Goal: Task Accomplishment & Management: Manage account settings

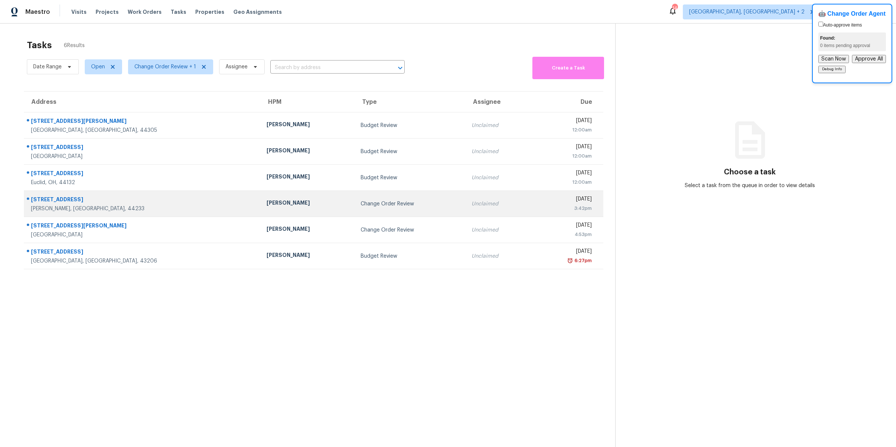
click at [267, 199] on div "[PERSON_NAME]" at bounding box center [308, 203] width 82 height 9
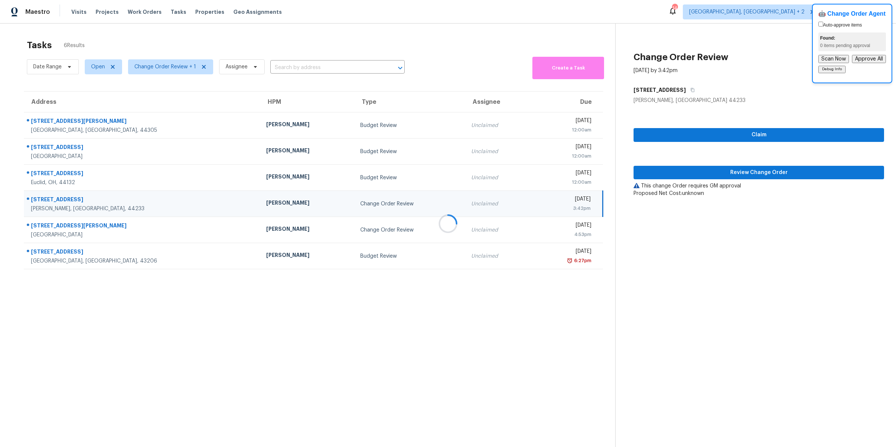
click at [664, 172] on div at bounding box center [448, 223] width 896 height 447
click at [681, 173] on div at bounding box center [448, 223] width 896 height 447
click at [743, 174] on span "Review Change Order" at bounding box center [759, 172] width 239 height 9
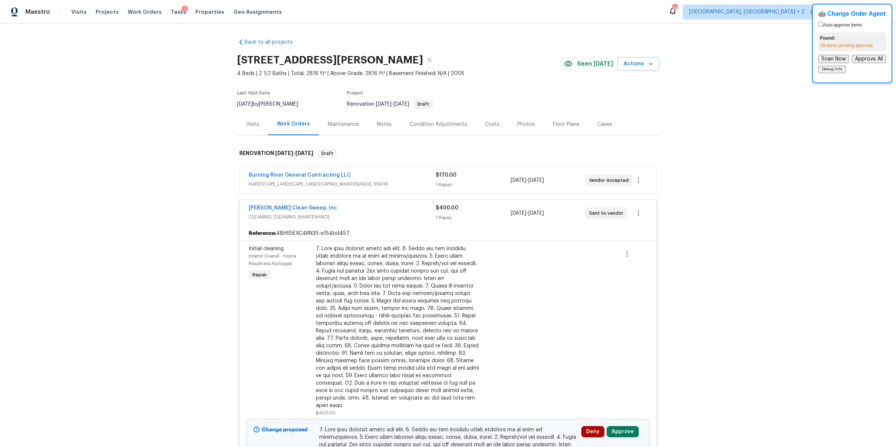
click at [465, 179] on div "$170.00 1 Repair" at bounding box center [473, 180] width 75 height 18
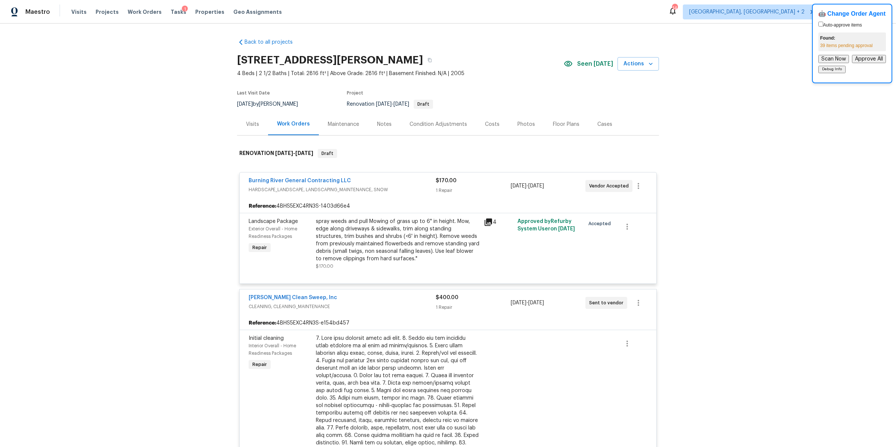
click at [493, 191] on div "1 Repair" at bounding box center [473, 190] width 75 height 7
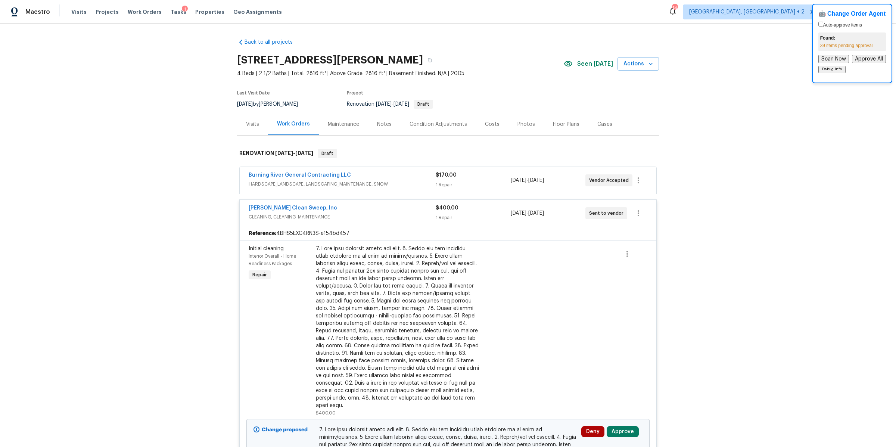
click at [486, 211] on div "$400.00" at bounding box center [473, 207] width 75 height 7
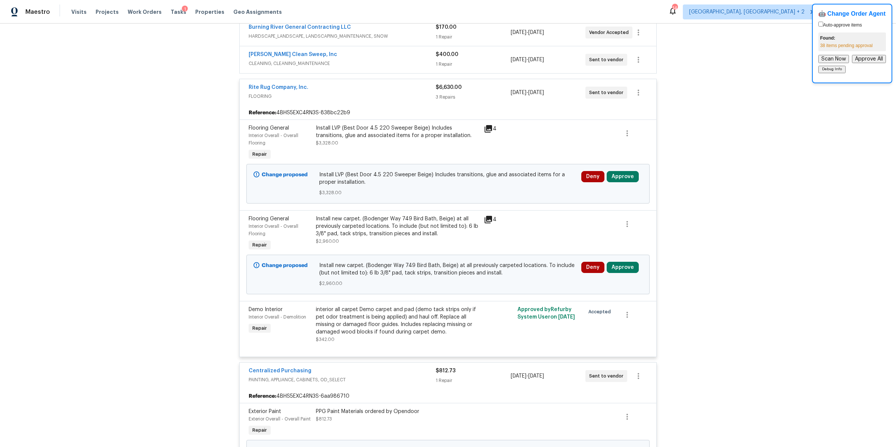
scroll to position [60, 0]
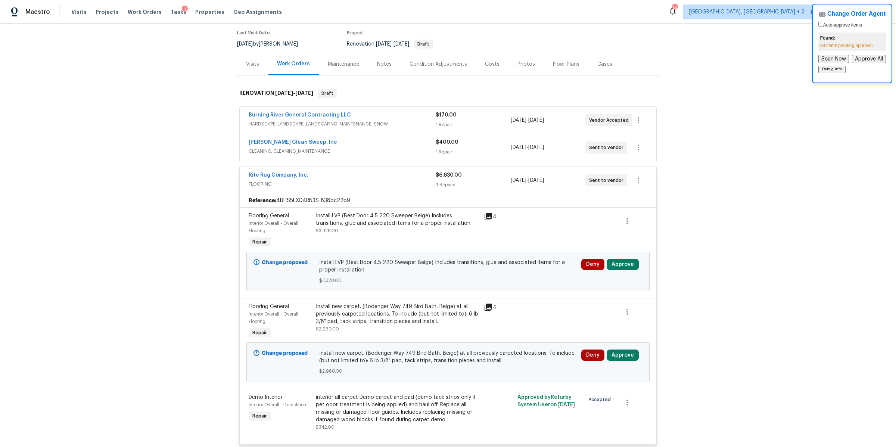
click at [475, 145] on div "$400.00" at bounding box center [473, 142] width 75 height 7
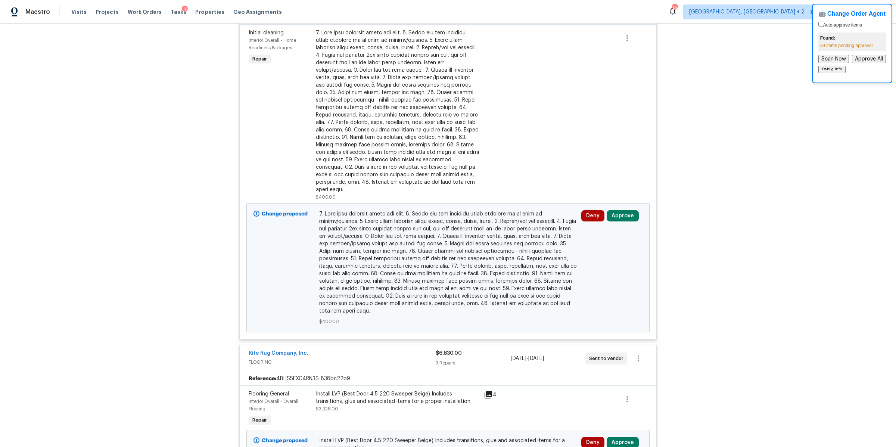
scroll to position [0, 0]
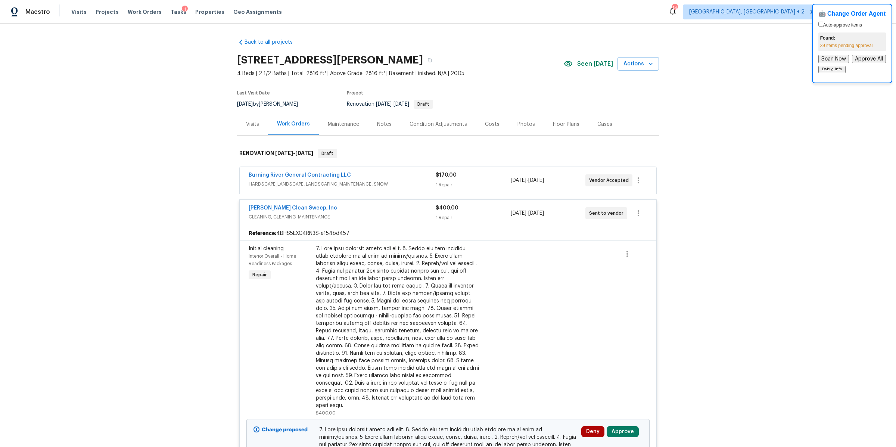
click at [381, 208] on div "Moran's Clean Sweep, Inc" at bounding box center [342, 208] width 187 height 9
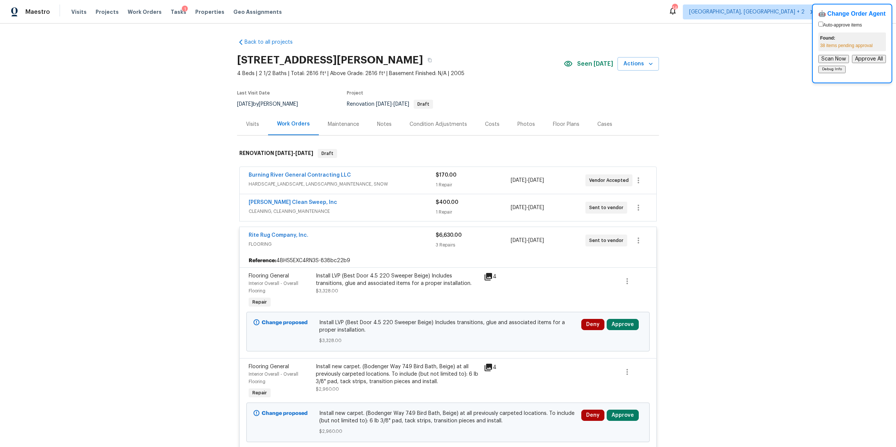
click at [372, 237] on div "Rite Rug Company, Inc." at bounding box center [342, 236] width 187 height 9
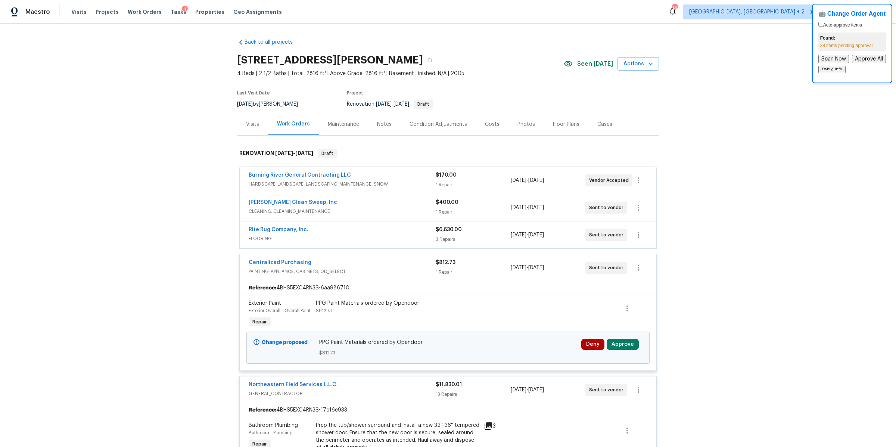
click at [371, 259] on div "Centralized Purchasing" at bounding box center [342, 263] width 187 height 9
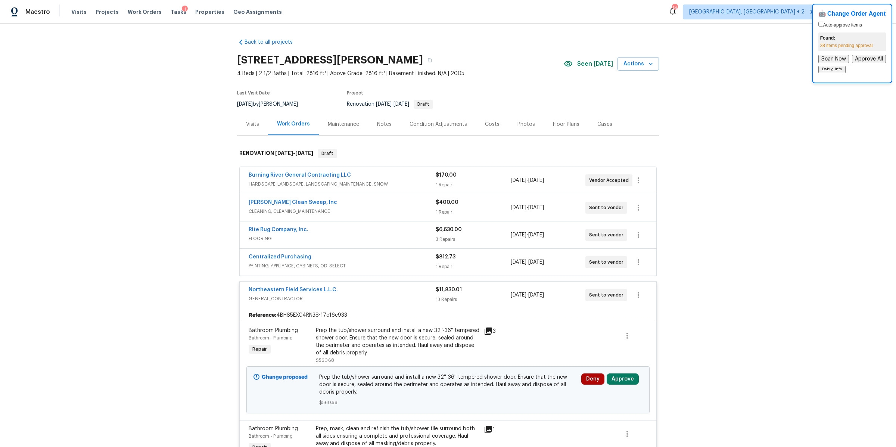
click at [370, 290] on div "Northeastern Field Services L.L.C." at bounding box center [342, 290] width 187 height 9
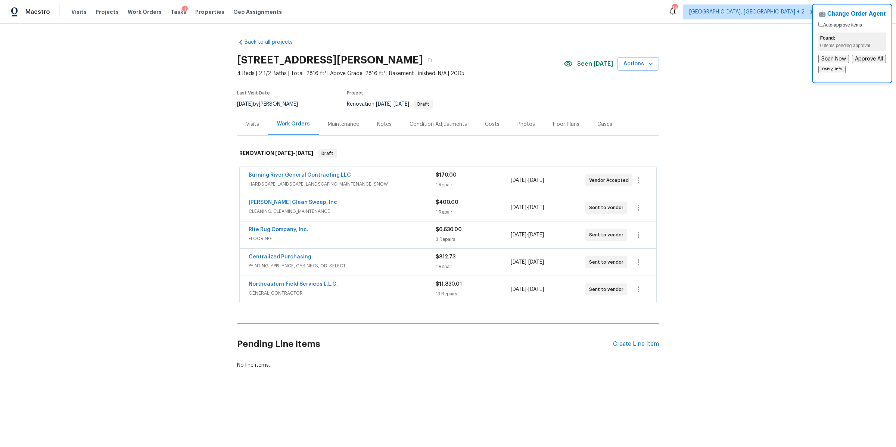
click at [395, 291] on span "GENERAL_CONTRACTOR" at bounding box center [342, 292] width 187 height 7
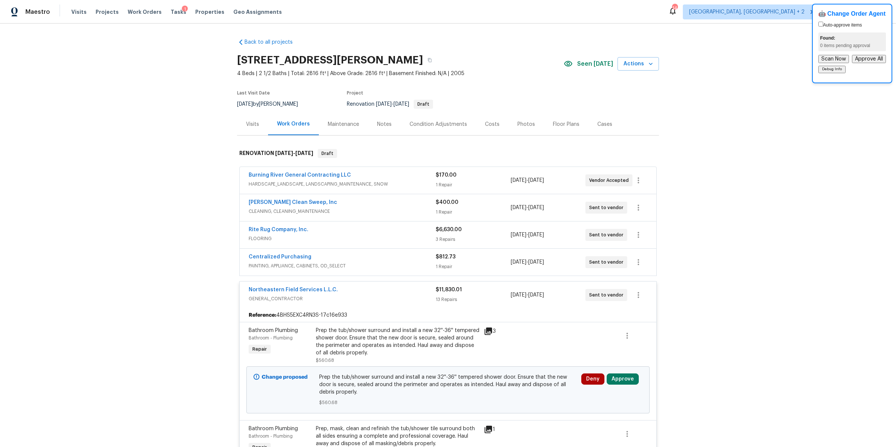
click at [396, 262] on span "PAINTING, APPLIANCE, CABINETS, OD_SELECT" at bounding box center [342, 265] width 187 height 7
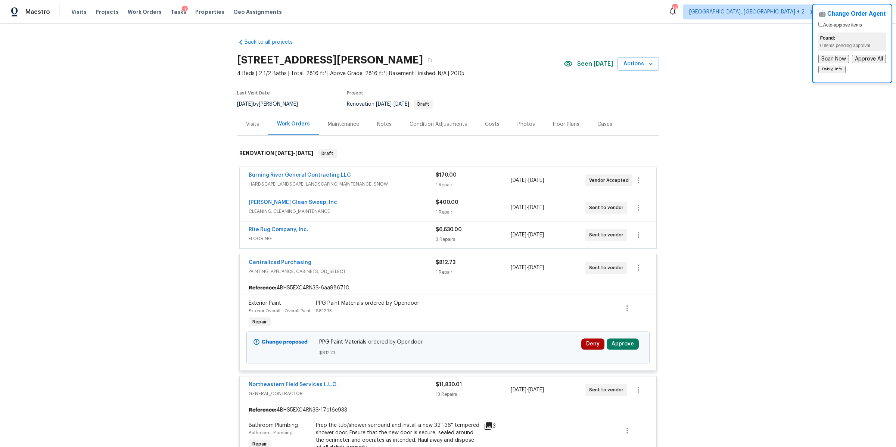
click at [393, 230] on div "Rite Rug Company, Inc." at bounding box center [342, 230] width 187 height 9
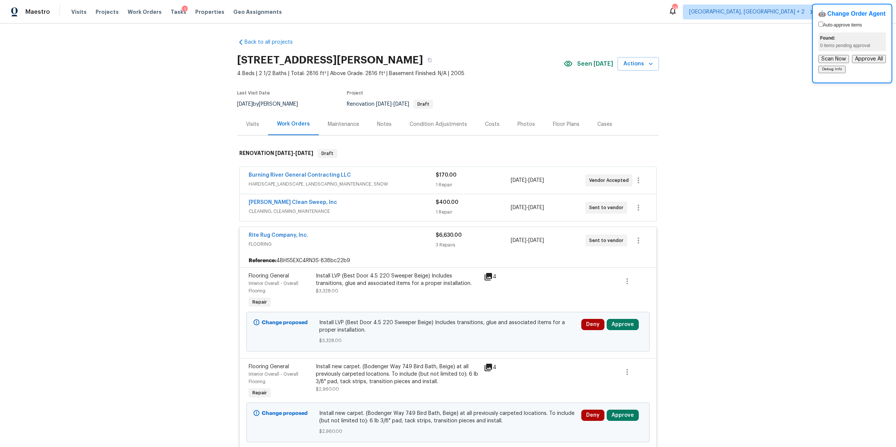
click at [390, 206] on div "Moran's Clean Sweep, Inc" at bounding box center [342, 203] width 187 height 9
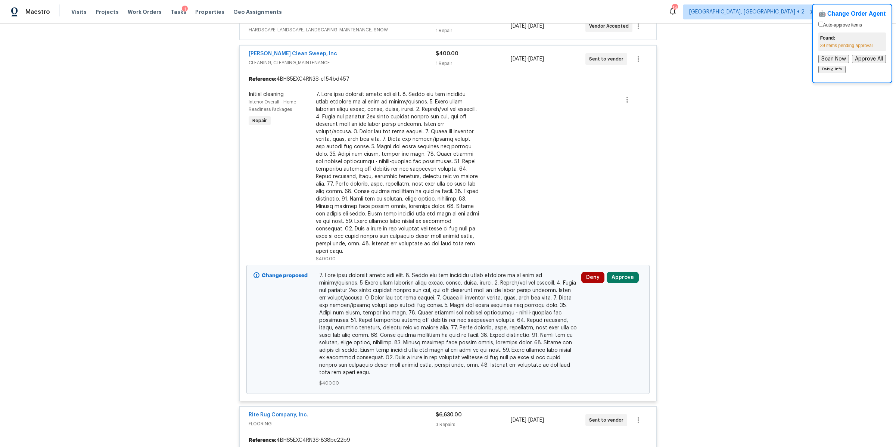
scroll to position [156, 0]
click at [622, 270] on button "Approve" at bounding box center [623, 275] width 32 height 11
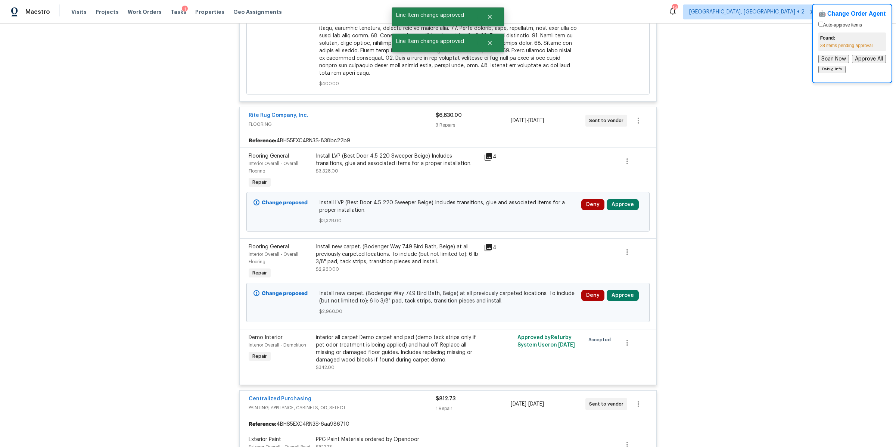
scroll to position [455, 0]
click at [882, 59] on button "Approve All" at bounding box center [869, 59] width 34 height 8
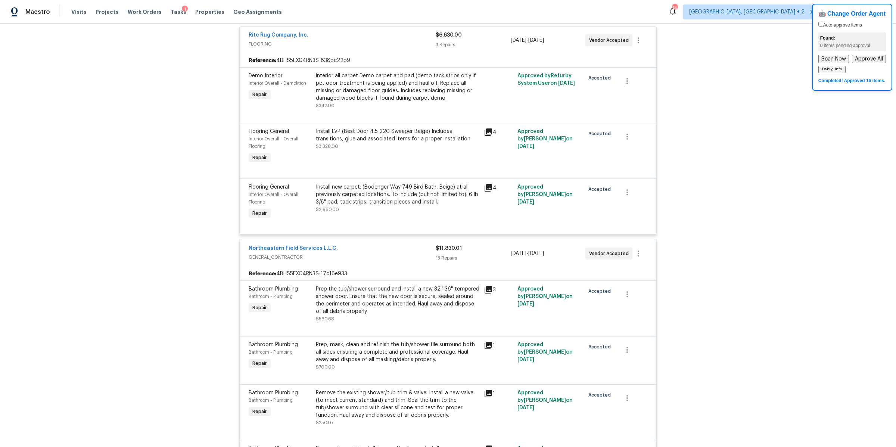
scroll to position [0, 0]
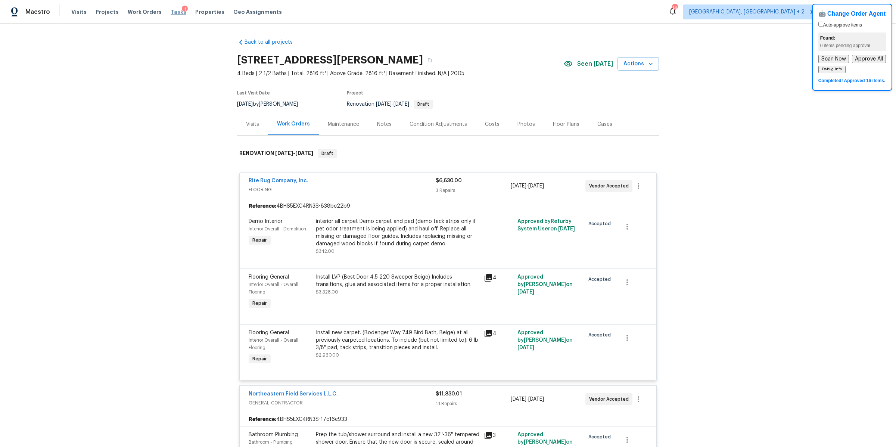
click at [171, 12] on span "Tasks" at bounding box center [179, 11] width 16 height 5
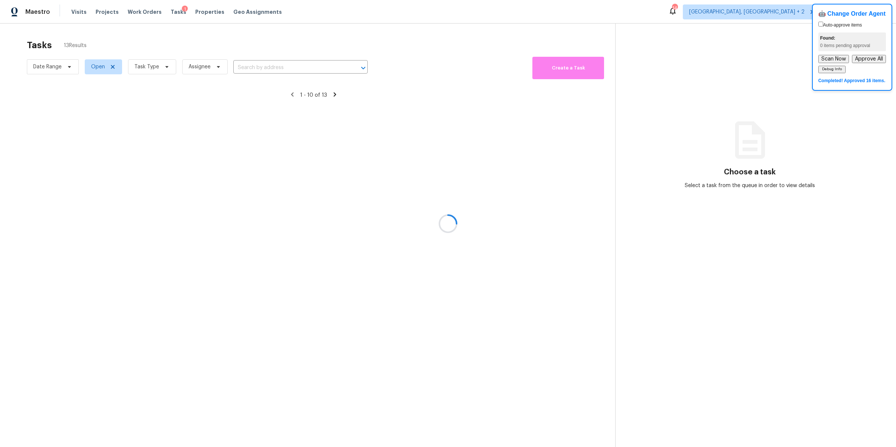
click at [153, 69] on div at bounding box center [448, 223] width 896 height 447
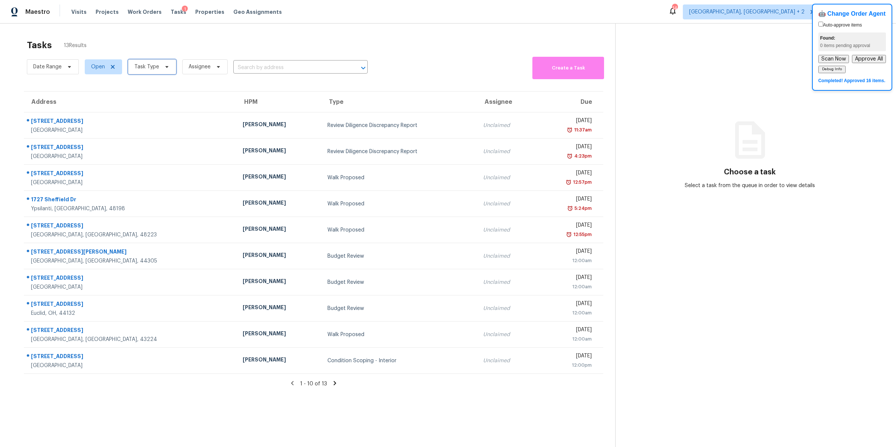
click at [149, 67] on span "Task Type" at bounding box center [146, 66] width 25 height 7
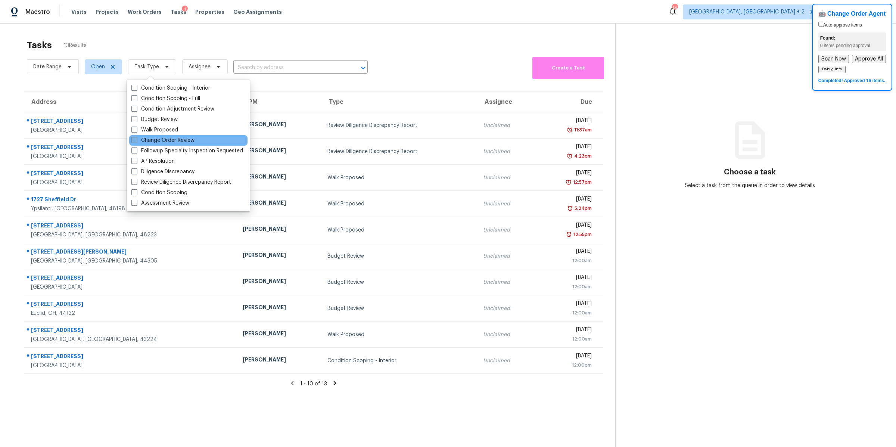
click at [136, 139] on span at bounding box center [134, 140] width 6 height 6
click at [136, 139] on input "Change Order Review" at bounding box center [133, 139] width 5 height 5
checkbox input "true"
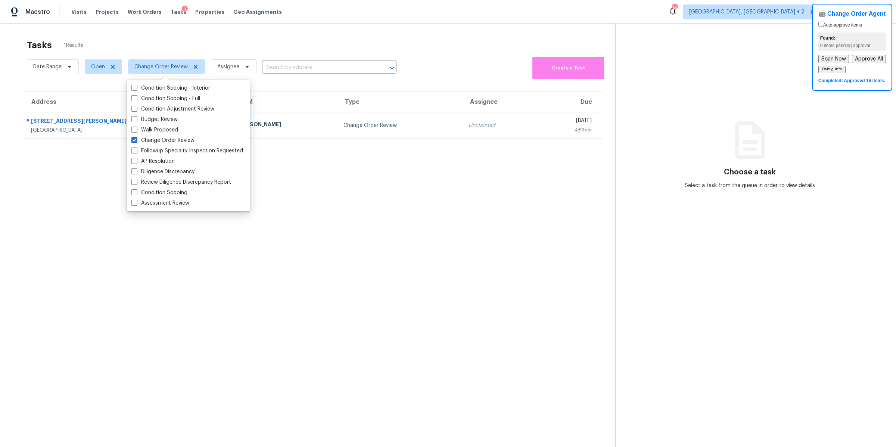
click at [275, 83] on section "Tasks 1 Results Date Range Open Change Order Review Assignee ​ Create a Task Ad…" at bounding box center [314, 252] width 604 height 435
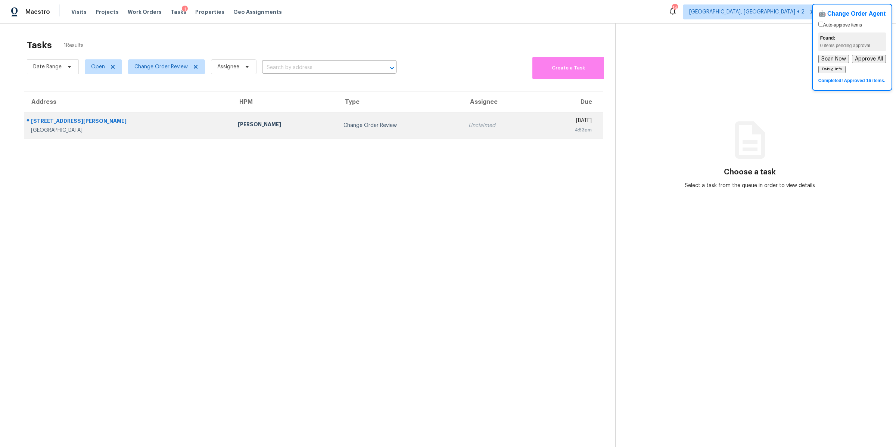
click at [255, 127] on div "[PERSON_NAME]" at bounding box center [285, 125] width 94 height 9
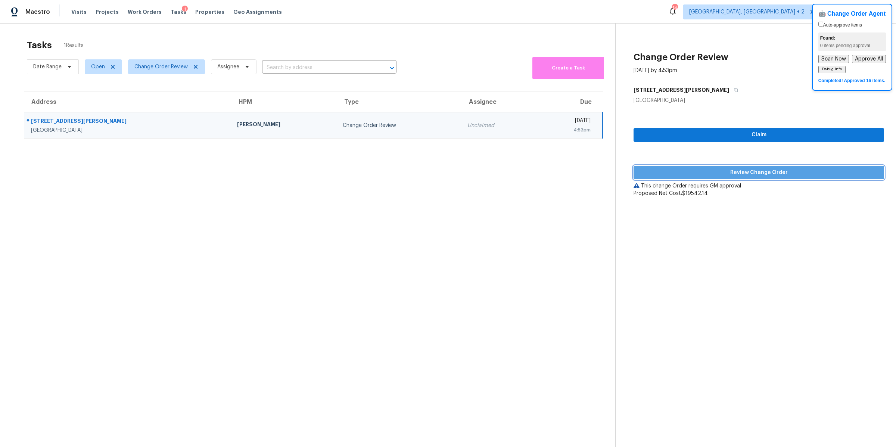
click at [696, 174] on span "Review Change Order" at bounding box center [759, 172] width 239 height 9
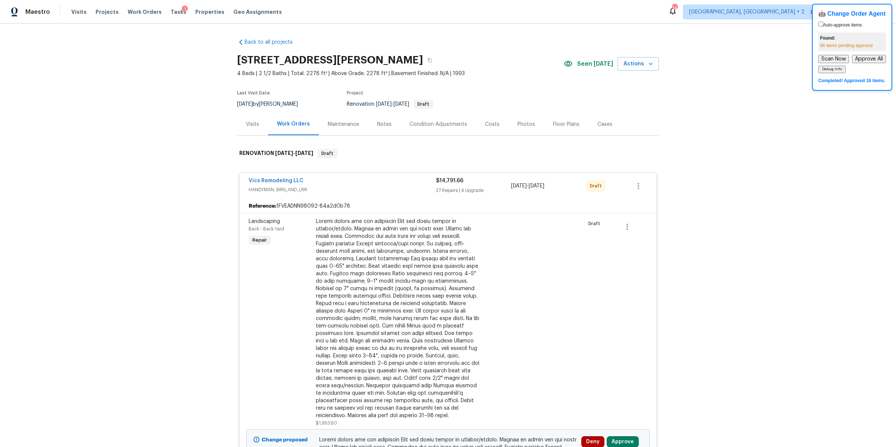
click at [405, 186] on span "HANDYMAN, BRN_AND_LRR" at bounding box center [343, 189] width 188 height 7
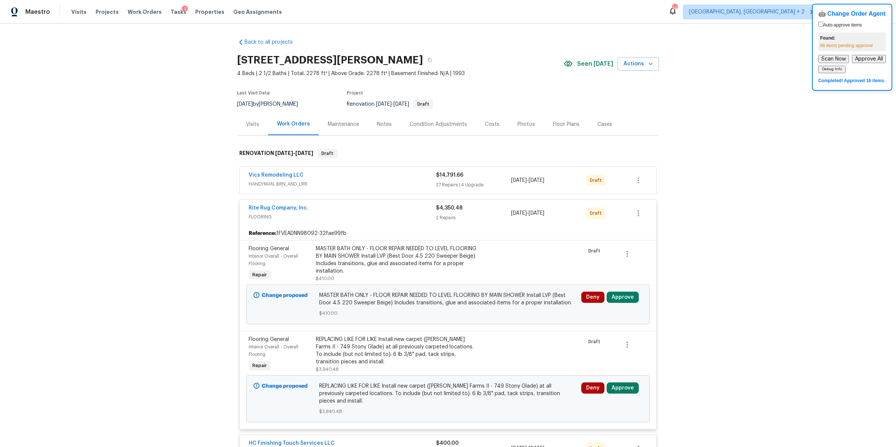
click at [404, 212] on div "Rite Rug Company, Inc. FLOORING" at bounding box center [343, 212] width 188 height 16
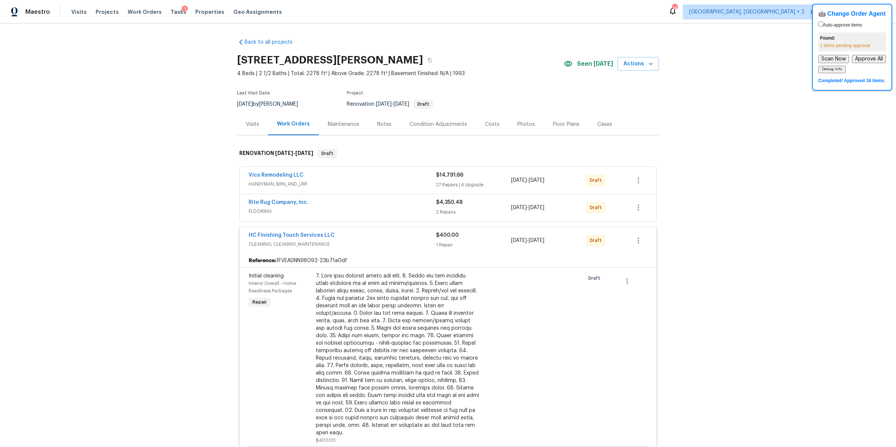
click at [408, 245] on span "CLEANING, CLEANING_MAINTENANCE" at bounding box center [343, 244] width 188 height 7
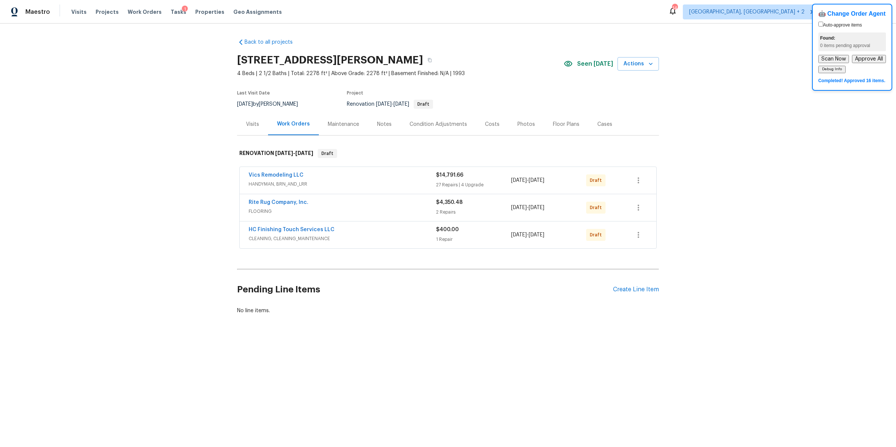
click at [390, 183] on span "HANDYMAN, BRN_AND_LRR" at bounding box center [343, 183] width 188 height 7
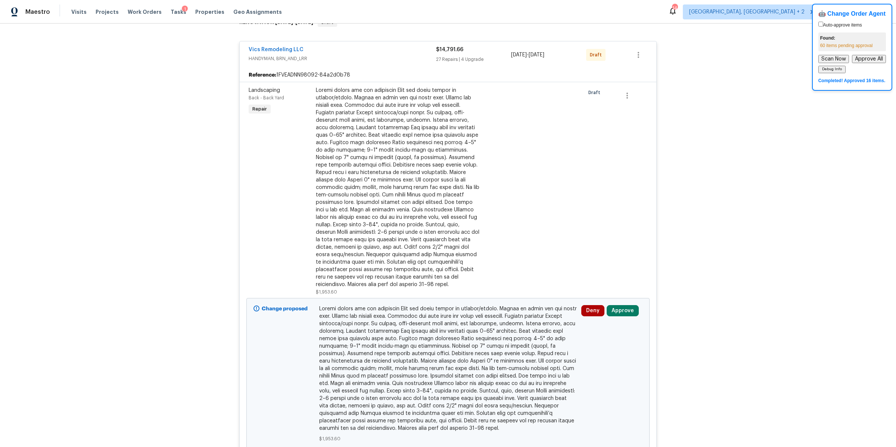
scroll to position [185, 0]
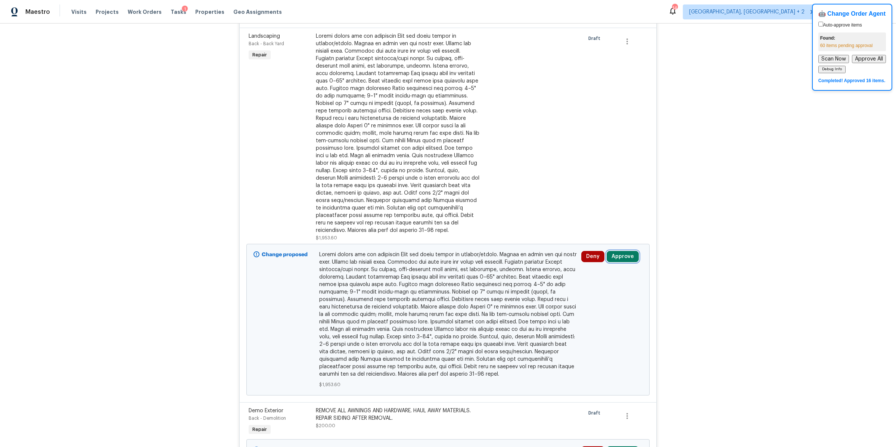
click at [622, 251] on button "Approve" at bounding box center [623, 256] width 32 height 11
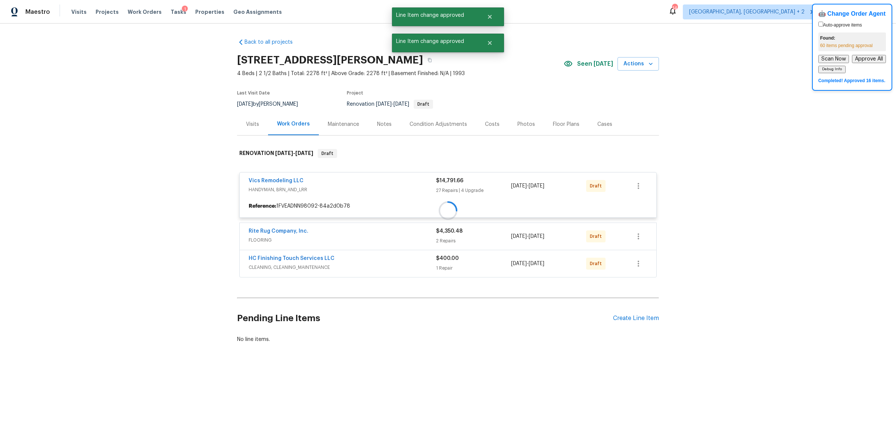
scroll to position [0, 0]
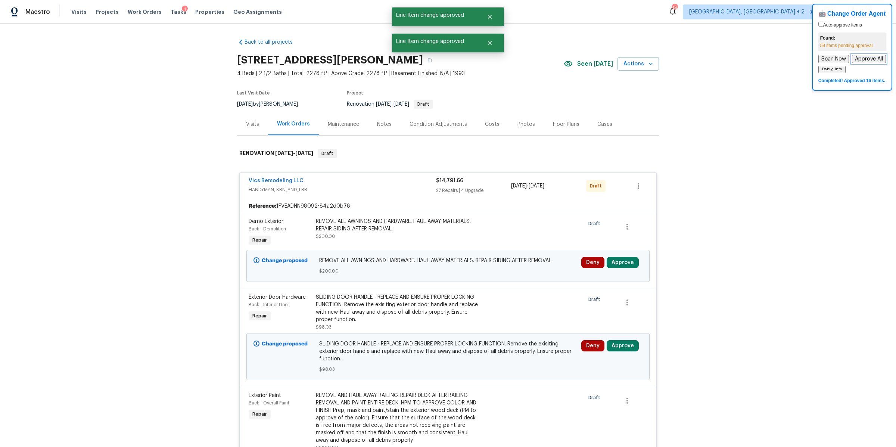
drag, startPoint x: 876, startPoint y: 60, endPoint x: 769, endPoint y: 93, distance: 111.9
click at [769, 93] on body "Maestro Visits Projects Work Orders Tasks 1 Properties Geo Assignments 14 Cleve…" at bounding box center [448, 223] width 896 height 447
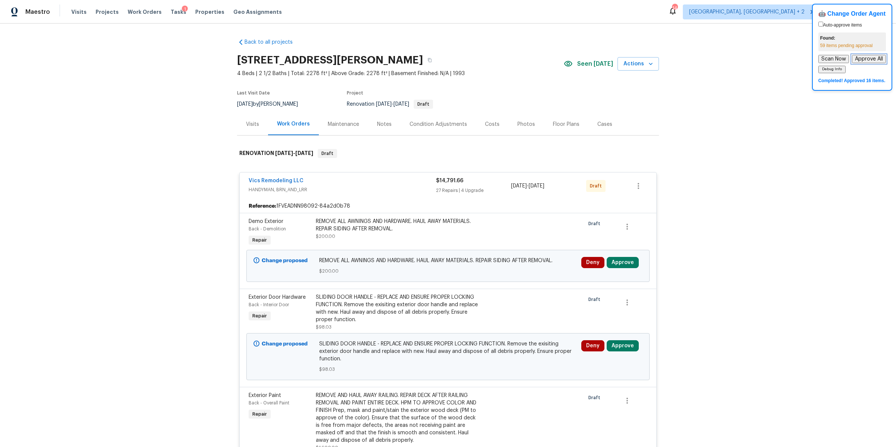
click at [874, 57] on button "Approve All" at bounding box center [869, 59] width 34 height 8
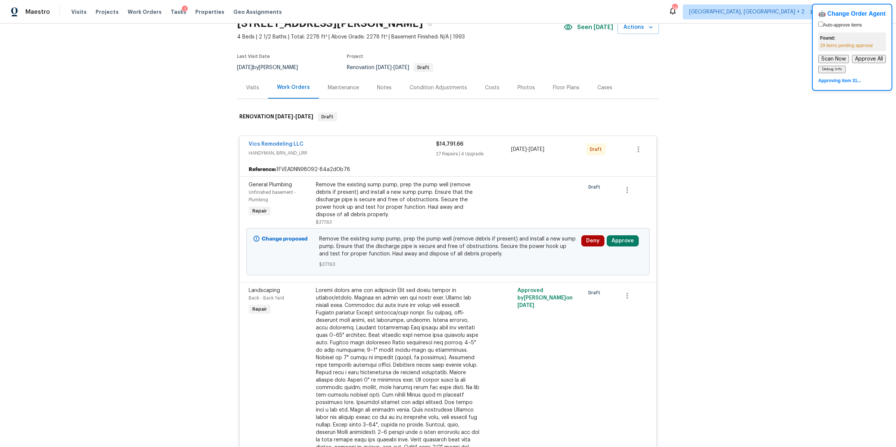
scroll to position [41, 0]
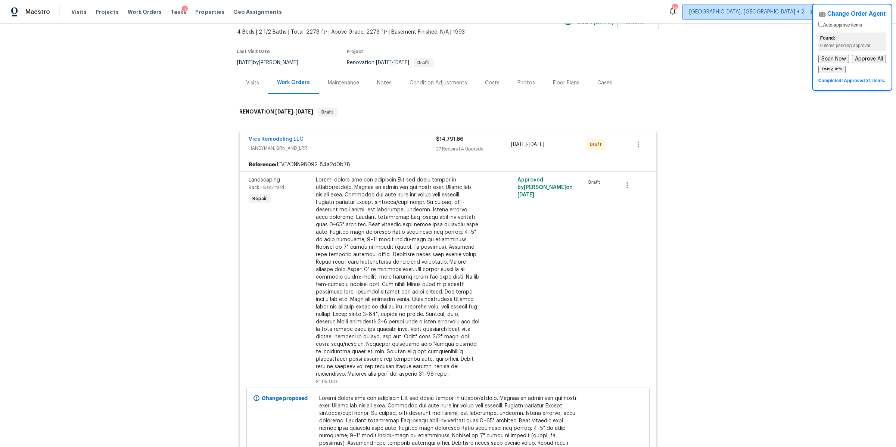
click at [793, 12] on span "Cleveland, OH + 2" at bounding box center [746, 11] width 115 height 7
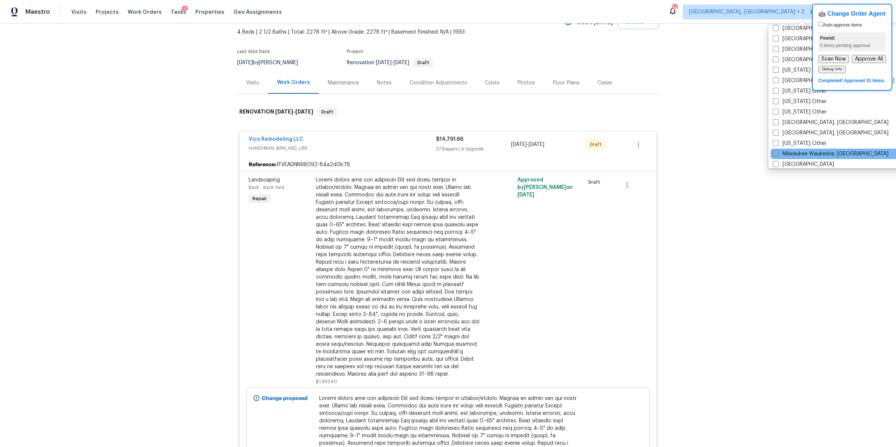
scroll to position [520, 0]
click at [778, 150] on span at bounding box center [776, 151] width 6 height 6
click at [778, 150] on input "Minneapolis" at bounding box center [775, 149] width 5 height 5
checkbox input "true"
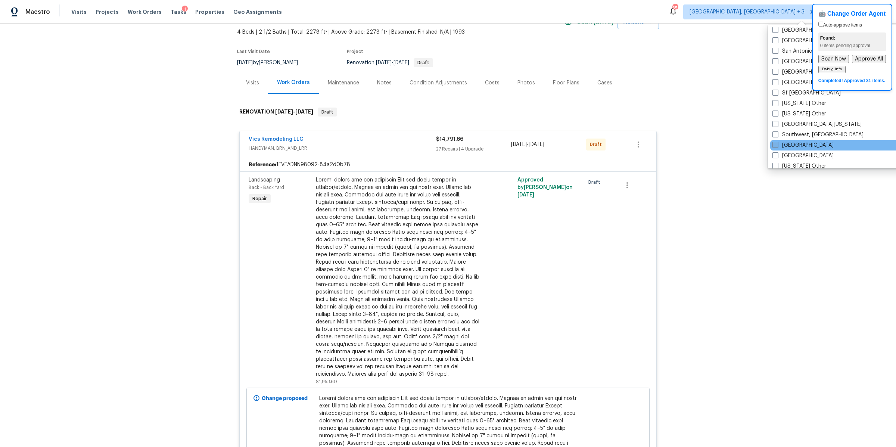
click at [778, 147] on span at bounding box center [776, 145] width 6 height 6
click at [778, 146] on input "St Louis" at bounding box center [775, 144] width 5 height 5
checkbox input "true"
click at [737, 155] on div "Back to all projects 4517 Clayburn Dr W, Grove City, OH 43123 4 Beds | 2 1/2 Ba…" at bounding box center [448, 236] width 896 height 424
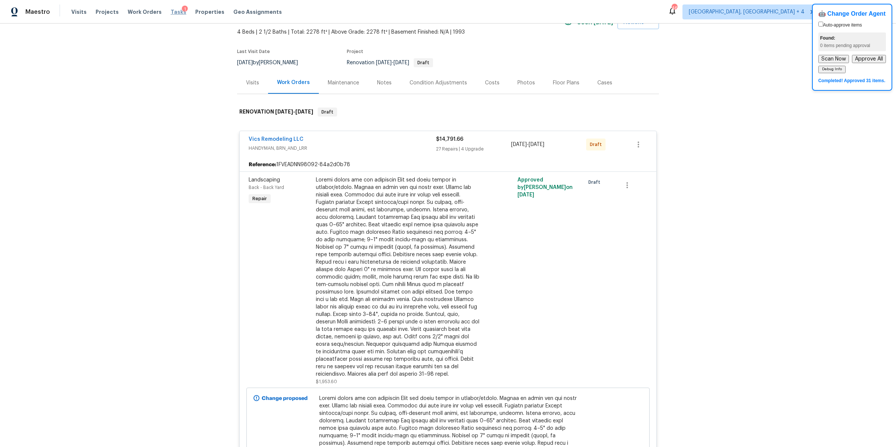
click at [171, 12] on span "Tasks" at bounding box center [179, 11] width 16 height 5
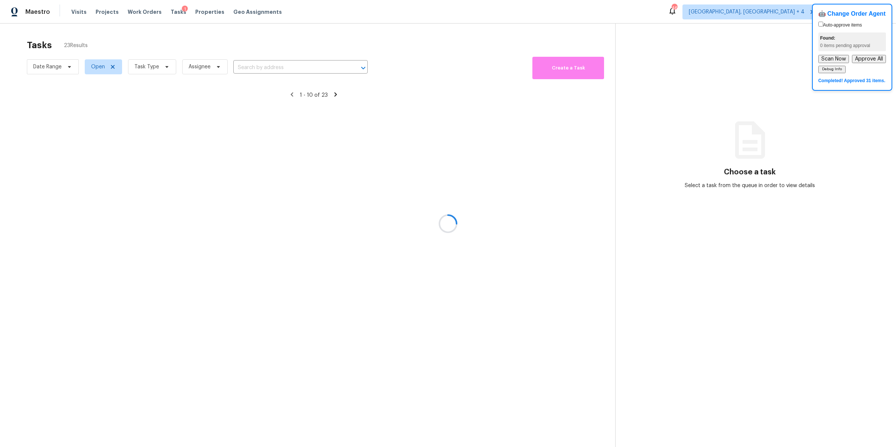
click at [137, 66] on div at bounding box center [448, 223] width 896 height 447
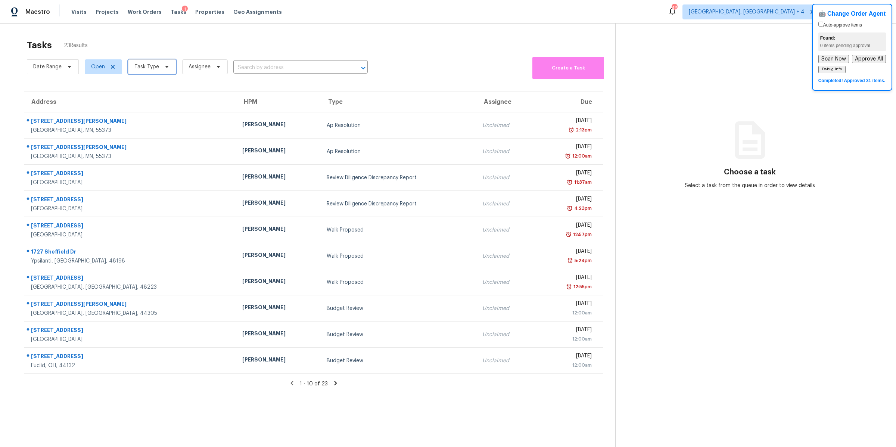
click at [146, 67] on span "Task Type" at bounding box center [146, 66] width 25 height 7
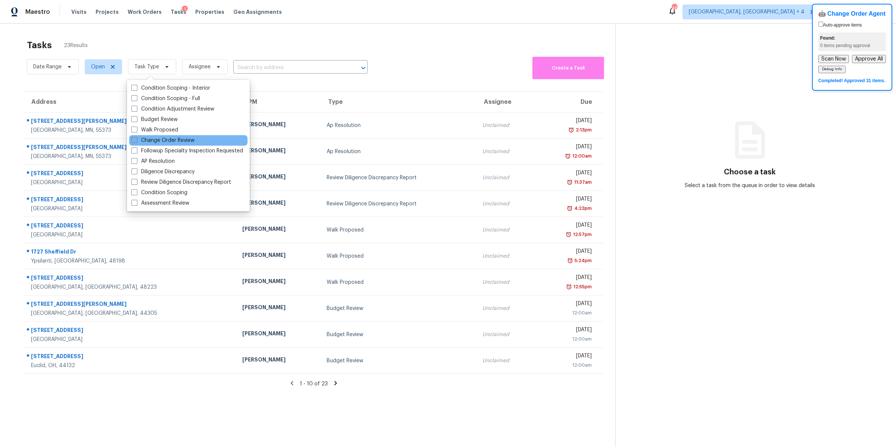
click at [135, 139] on span at bounding box center [134, 140] width 6 height 6
click at [135, 139] on input "Change Order Review" at bounding box center [133, 139] width 5 height 5
checkbox input "true"
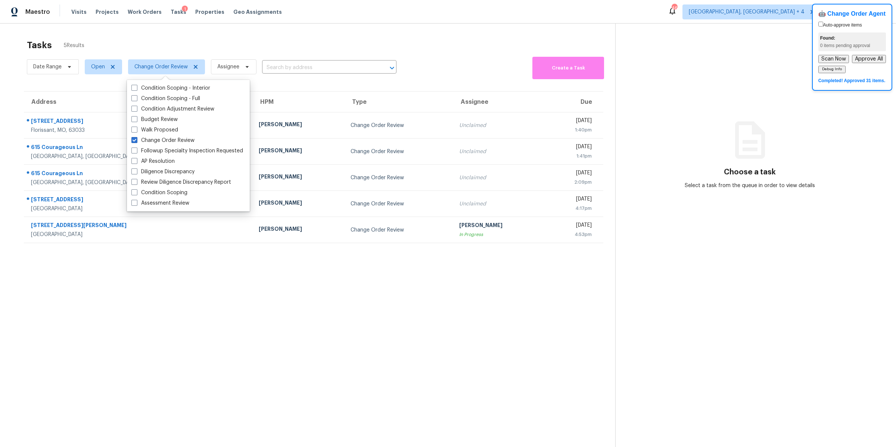
click at [19, 143] on div "Address HPM Type Assignee Due [STREET_ADDRESS][PERSON_NAME] [PERSON_NAME] Chang…" at bounding box center [314, 167] width 604 height 152
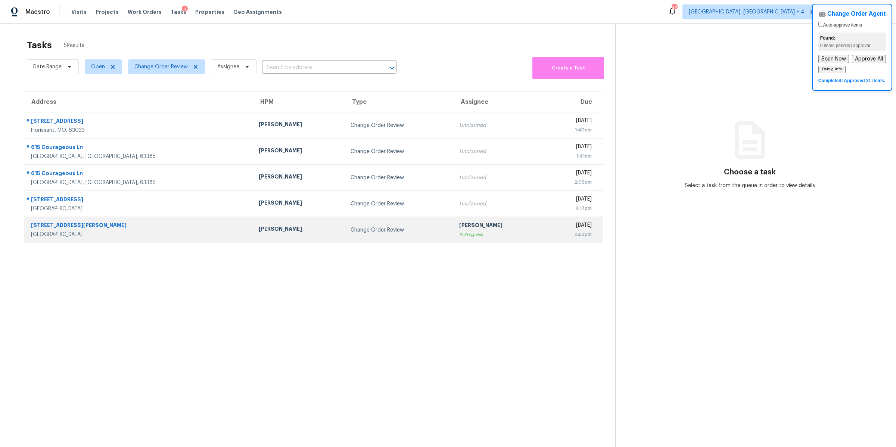
click at [257, 237] on td "[PERSON_NAME]" at bounding box center [299, 230] width 92 height 26
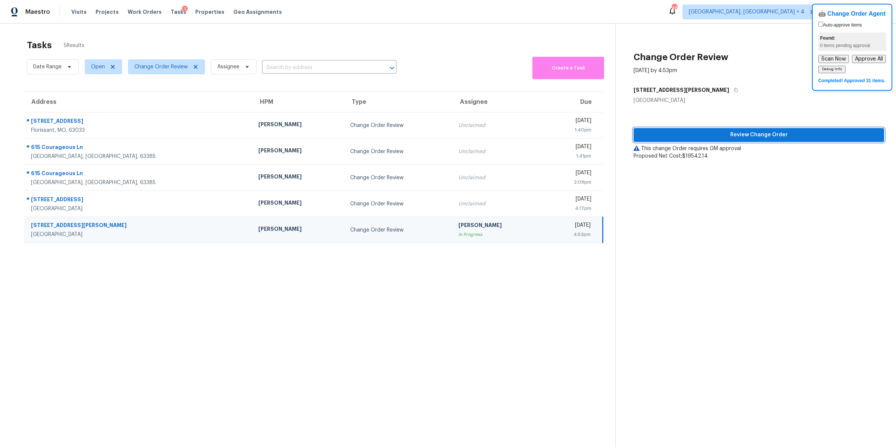
click at [710, 136] on span "Review Change Order" at bounding box center [759, 134] width 239 height 9
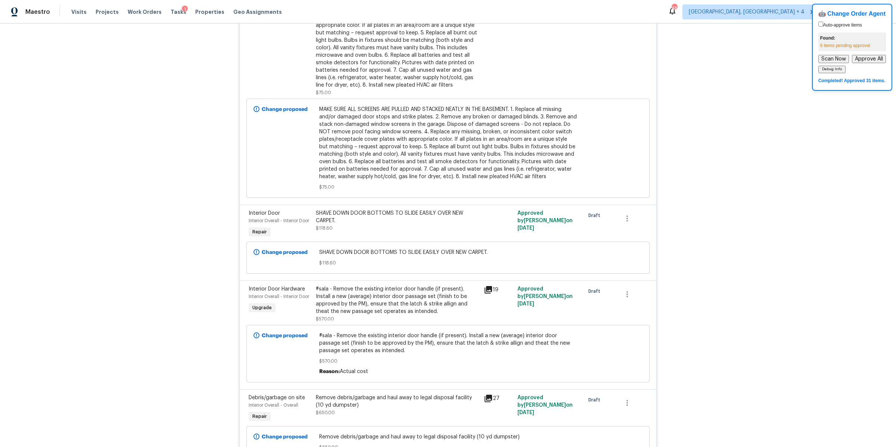
scroll to position [1397, 0]
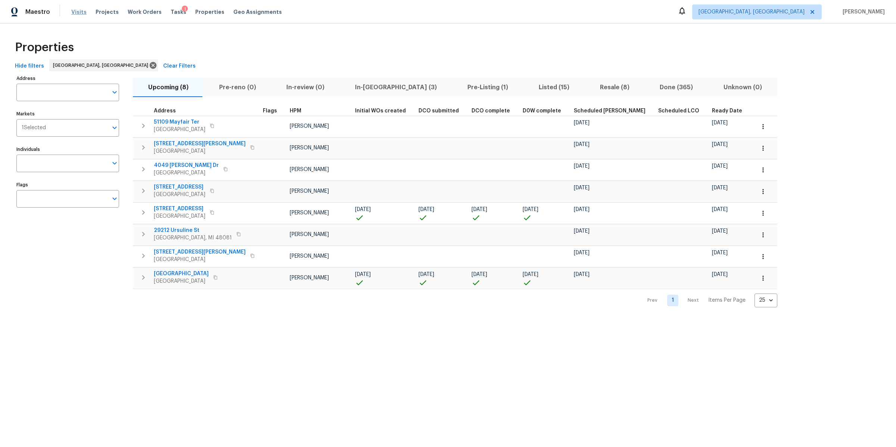
click at [76, 12] on span "Visits" at bounding box center [78, 11] width 15 height 7
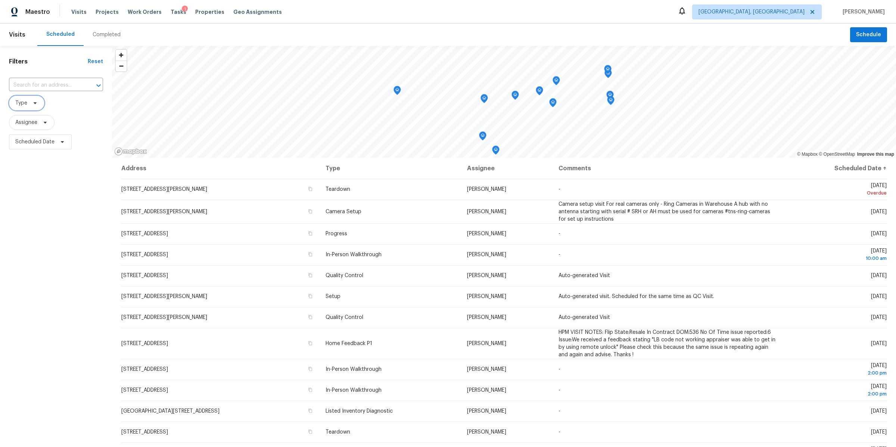
click at [32, 101] on icon at bounding box center [35, 103] width 6 height 6
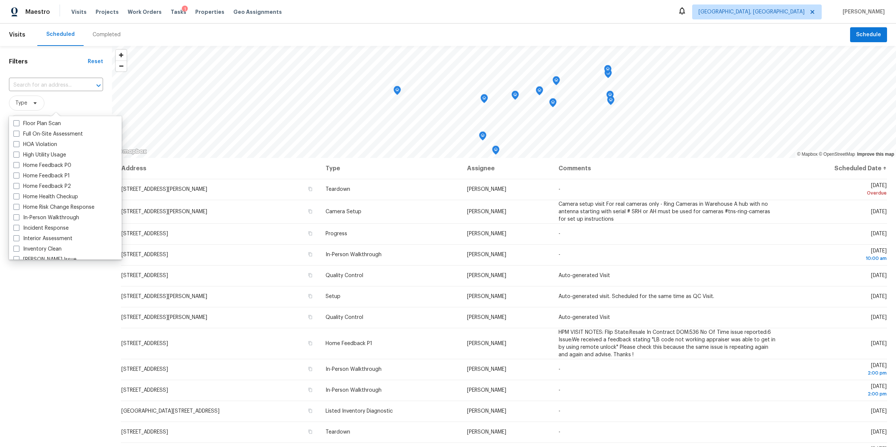
scroll to position [202, 0]
click at [23, 214] on label "In-Person Walkthrough" at bounding box center [46, 213] width 66 height 7
click at [18, 214] on input "In-Person Walkthrough" at bounding box center [15, 212] width 5 height 5
checkbox input "true"
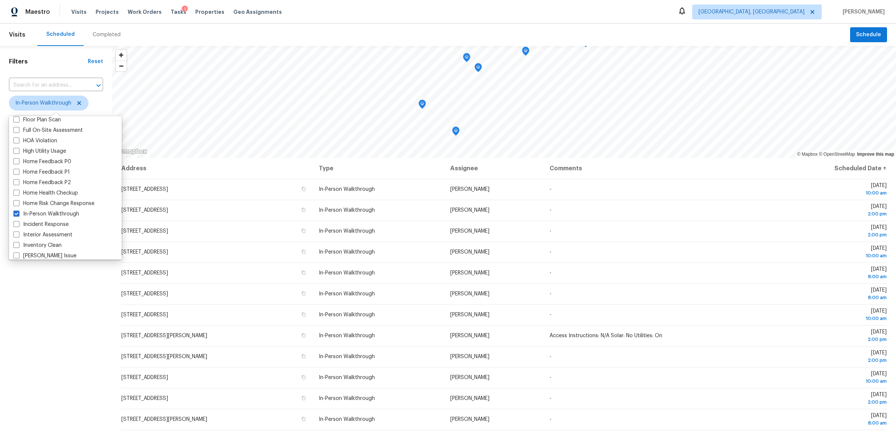
click at [68, 306] on div "Filters Reset ​ In-Person Walkthrough Assignee Scheduled Date" at bounding box center [56, 281] width 112 height 470
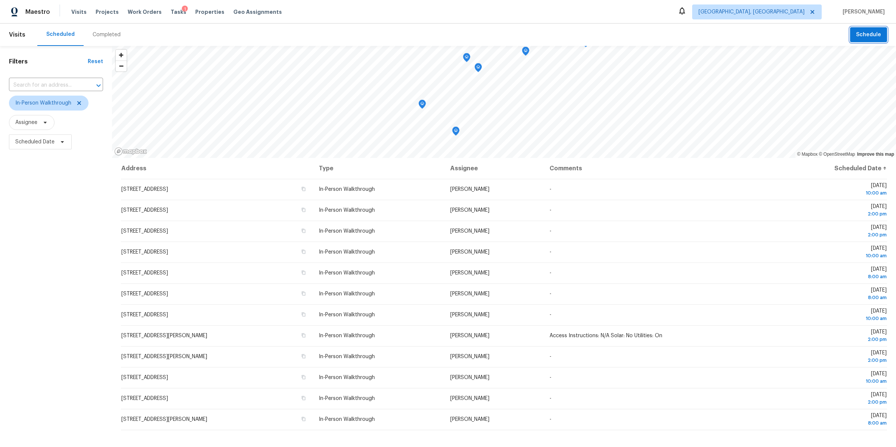
click at [871, 35] on span "Schedule" at bounding box center [868, 34] width 25 height 9
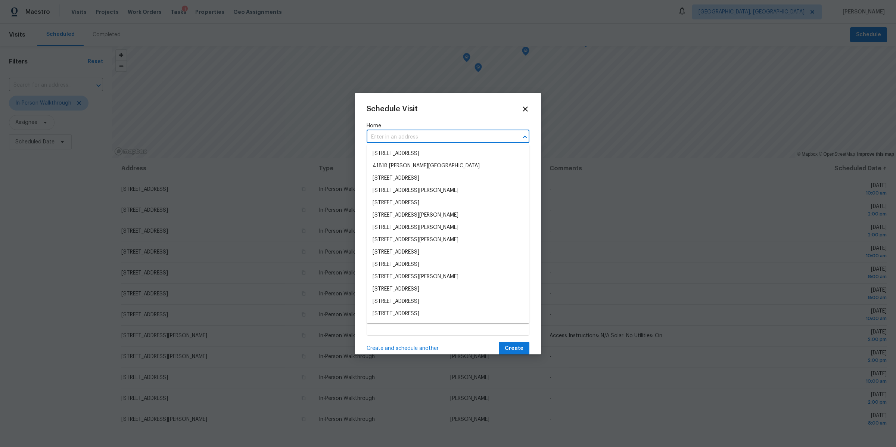
click at [433, 134] on input "text" at bounding box center [438, 137] width 142 height 12
paste input "271 S Tilden St, Pontiac, MI 48341"
type input "271 S Tilden St, Pontiac, MI 48341"
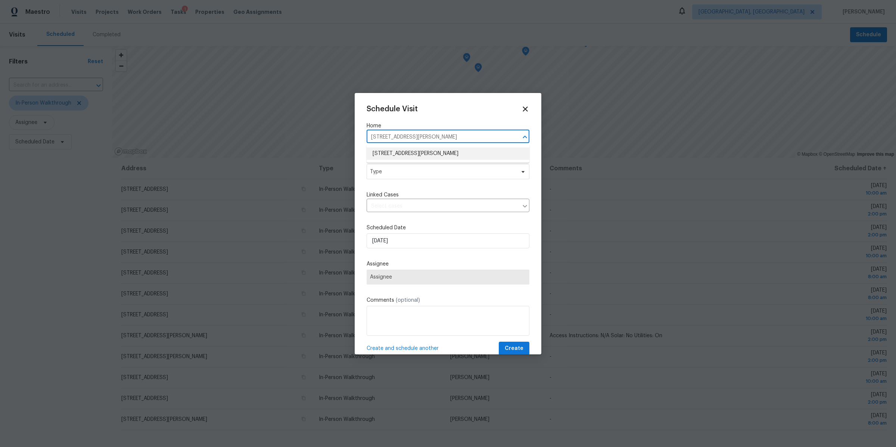
click at [408, 151] on li "271 S Tilden St, Pontiac, MI 48341" at bounding box center [448, 154] width 163 height 12
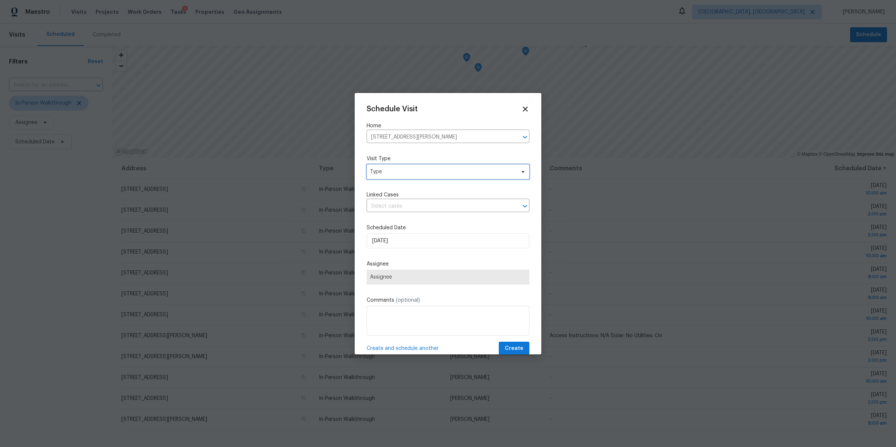
click at [391, 169] on span "Type" at bounding box center [442, 171] width 145 height 7
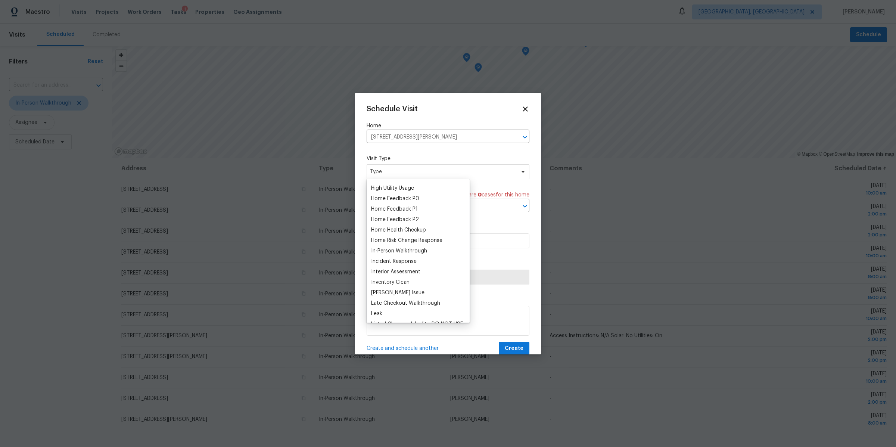
scroll to position [232, 0]
click at [381, 236] on div "In-Person Walkthrough" at bounding box center [399, 236] width 56 height 7
type input "10/06/2025 6:45 pm"
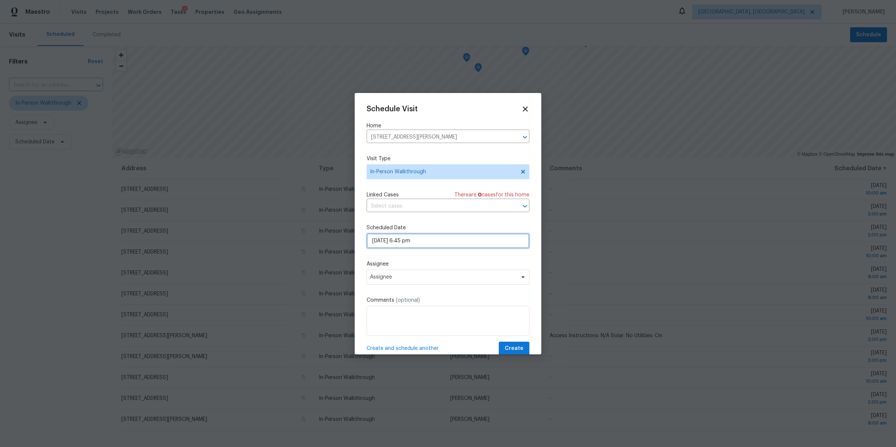
select select "pm"
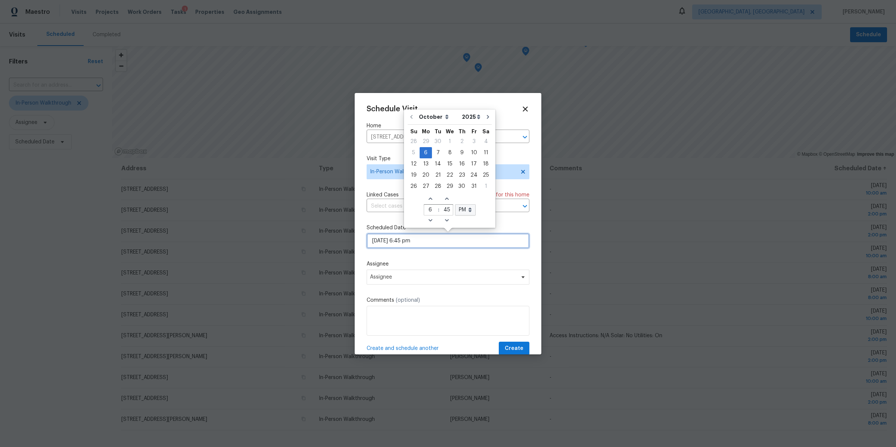
click at [383, 240] on input "10/06/2025 6:45 pm" at bounding box center [448, 240] width 163 height 15
click at [444, 155] on div "8" at bounding box center [450, 153] width 12 height 10
type input "10/08/2025 6:45 pm"
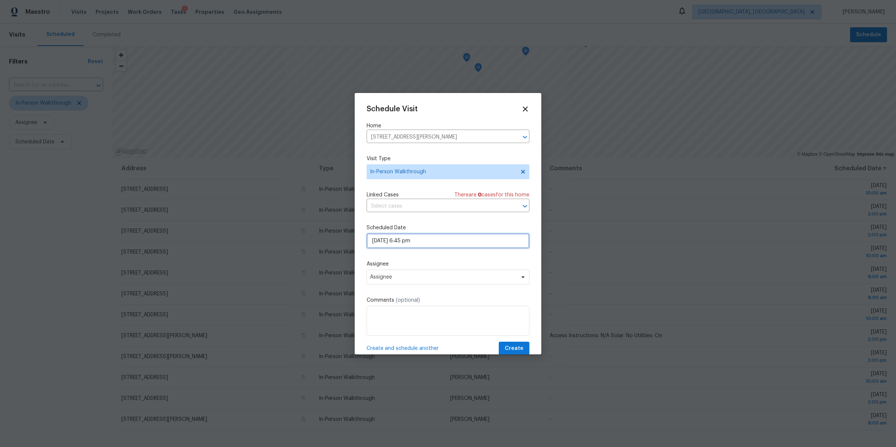
click at [419, 242] on input "10/08/2025 6:45 pm" at bounding box center [448, 240] width 163 height 15
select select "pm"
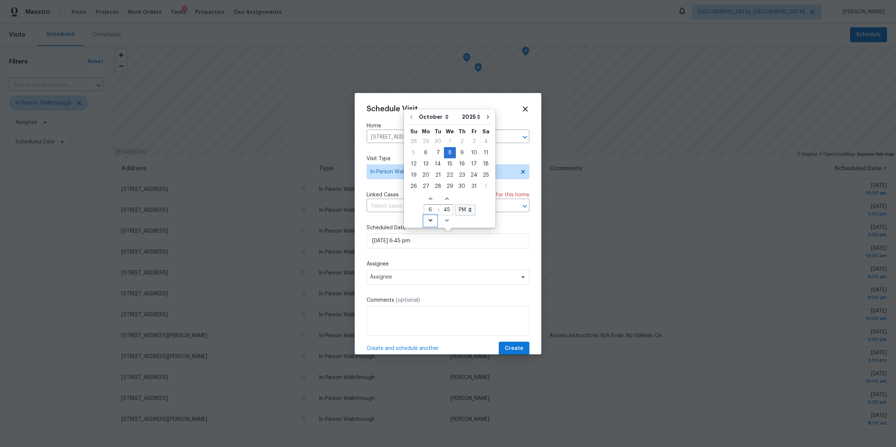
click at [430, 219] on icon "Decrease hours (12hr clock)" at bounding box center [431, 220] width 6 height 6
type input "10/08/2025 5:45 pm"
type input "5"
click at [430, 219] on icon "Decrease hours (12hr clock)" at bounding box center [430, 220] width 4 height 2
type input "10/08/2025 4:45 pm"
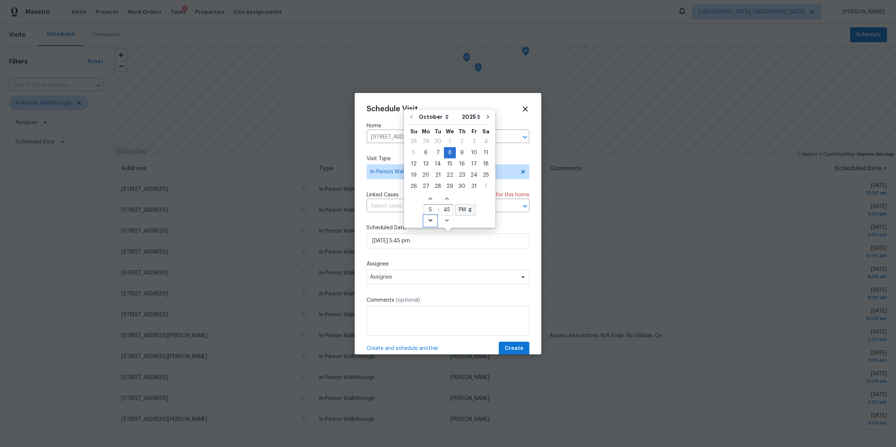
type input "4"
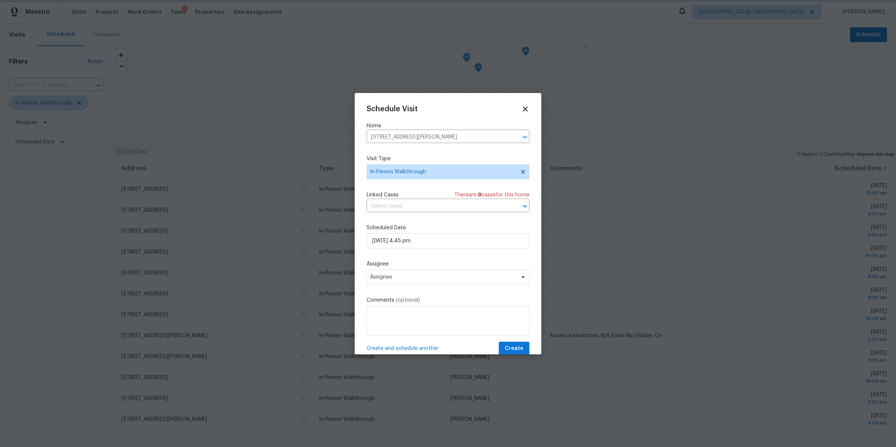
click at [416, 257] on div "Schedule Visit Home 271 S Tilden St, Pontiac, MI 48341 ​ Visit Type In-Person W…" at bounding box center [448, 230] width 163 height 251
click at [411, 278] on span "Assignee" at bounding box center [443, 277] width 146 height 6
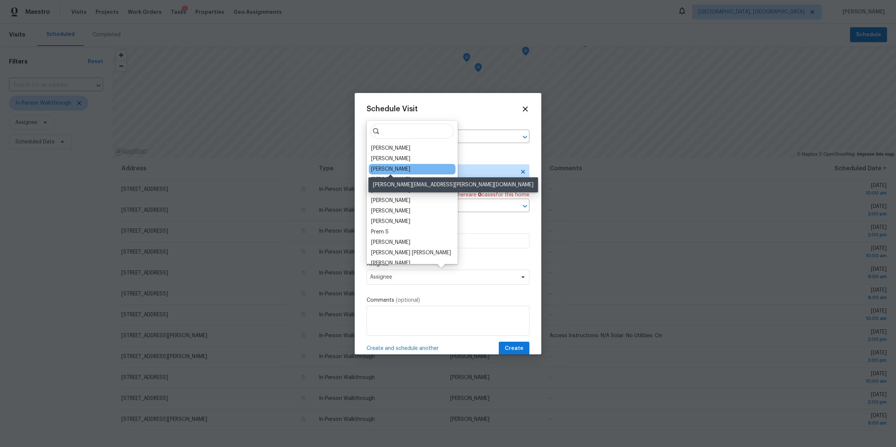
click at [393, 172] on div "[PERSON_NAME]" at bounding box center [390, 168] width 39 height 7
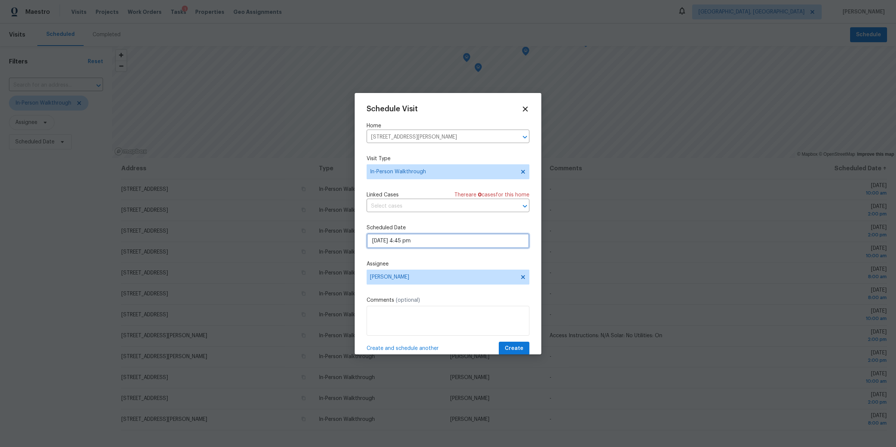
click at [388, 245] on input "10/08/2025 4:45 pm" at bounding box center [448, 240] width 163 height 15
select select "pm"
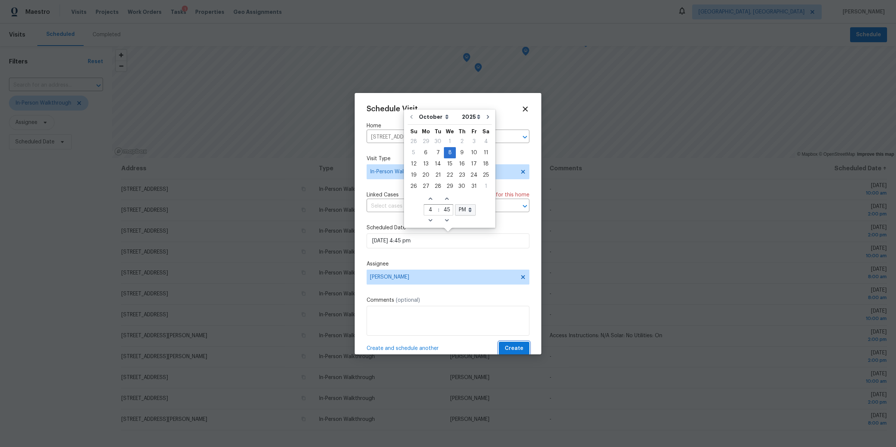
click at [511, 347] on span "Create" at bounding box center [514, 348] width 19 height 9
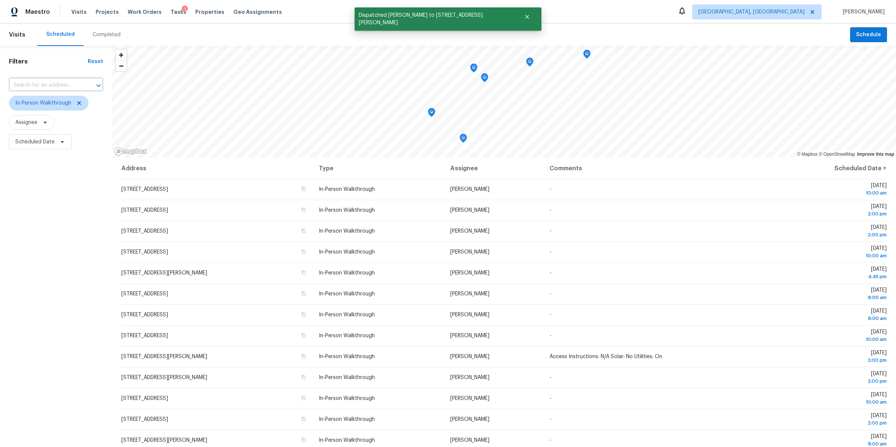
click at [72, 258] on div "Filters Reset ​ In-Person Walkthrough Assignee Scheduled Date" at bounding box center [56, 281] width 112 height 470
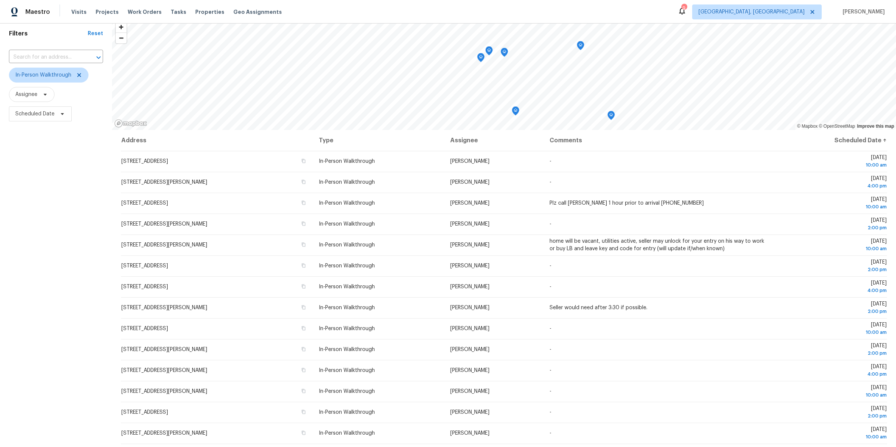
scroll to position [68, 0]
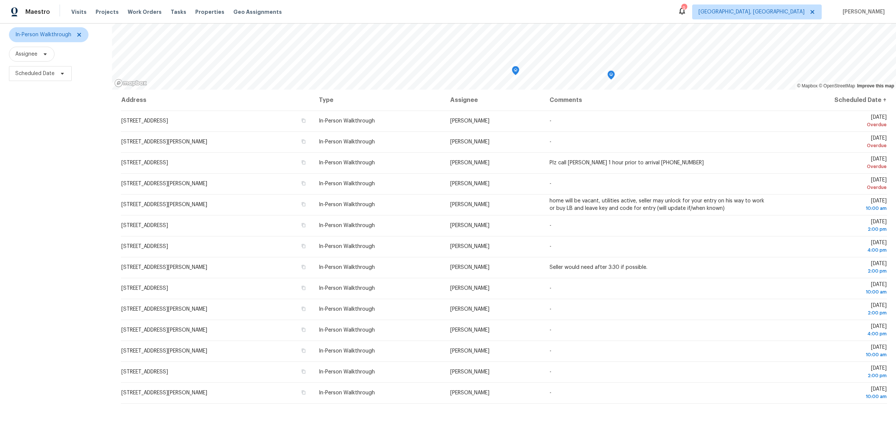
click at [57, 124] on div "Filters Reset ​ In-Person Walkthrough Assignee Scheduled Date" at bounding box center [56, 213] width 112 height 470
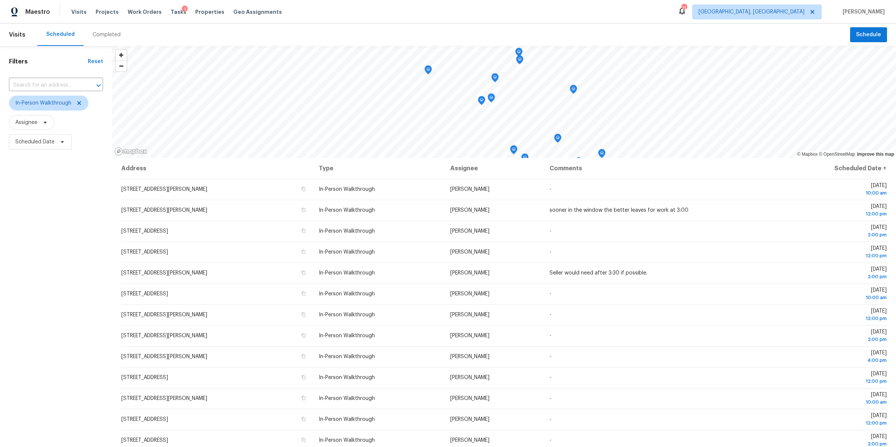
scroll to position [68, 0]
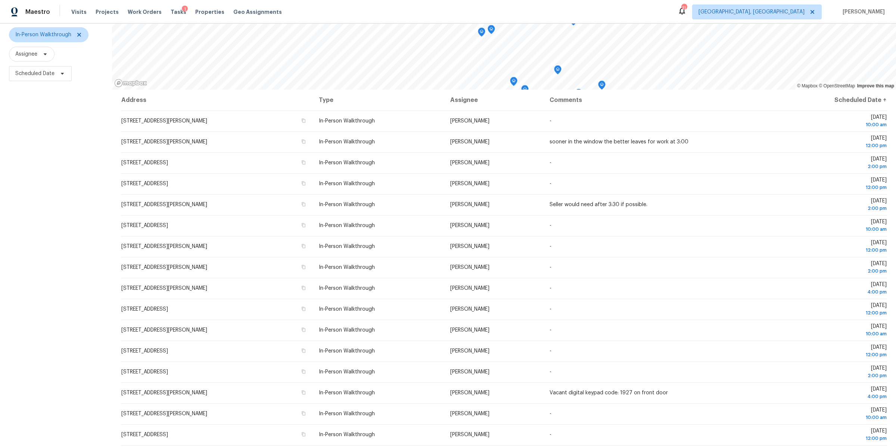
click at [16, 229] on div "Filters Reset ​ In-Person Walkthrough Assignee Scheduled Date" at bounding box center [56, 213] width 112 height 470
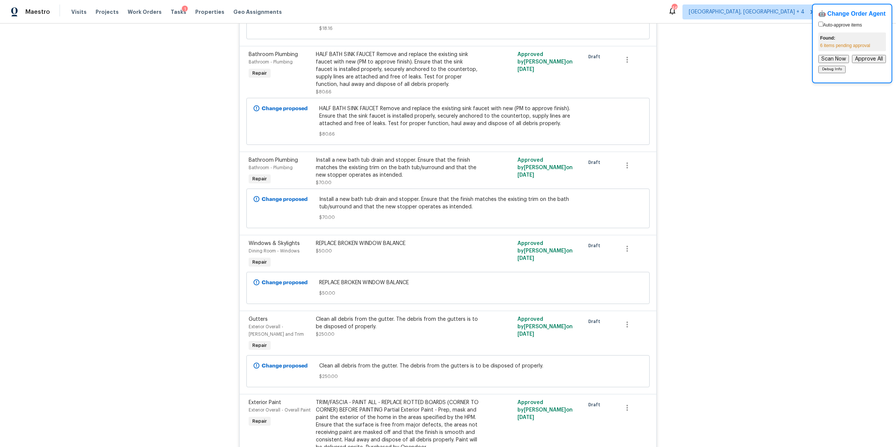
scroll to position [936, 0]
click at [171, 10] on span "Tasks" at bounding box center [179, 11] width 16 height 5
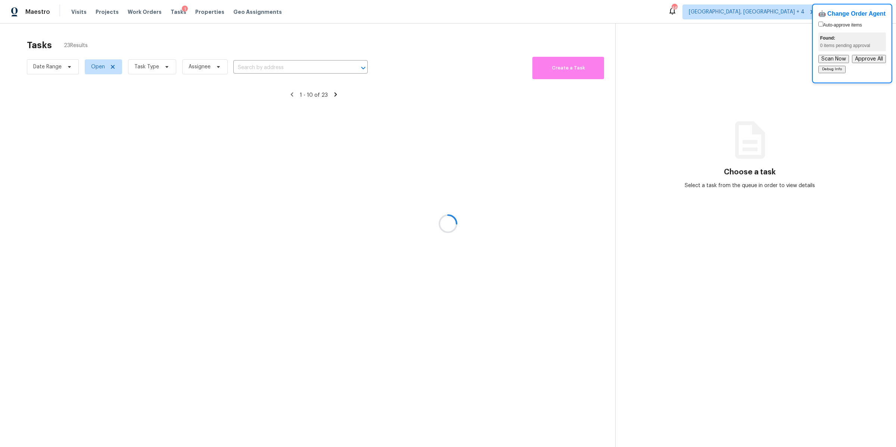
click at [142, 69] on div at bounding box center [448, 223] width 896 height 447
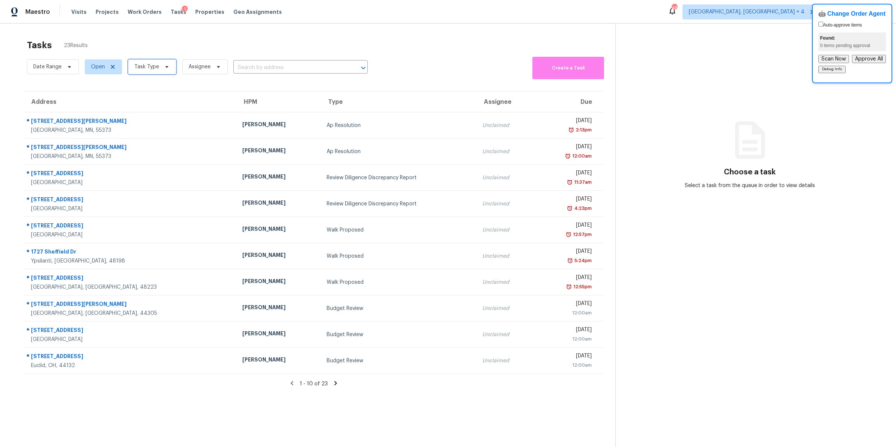
click at [147, 68] on span "Task Type" at bounding box center [146, 66] width 25 height 7
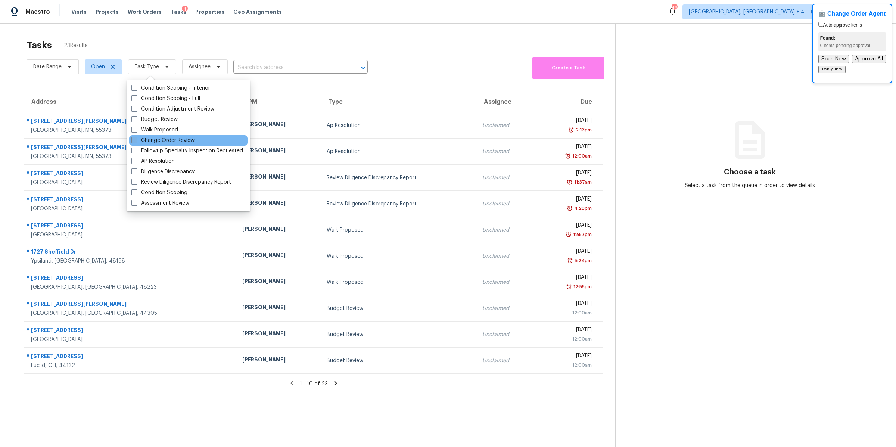
click at [134, 139] on span at bounding box center [134, 140] width 6 height 6
click at [134, 139] on input "Change Order Review" at bounding box center [133, 139] width 5 height 5
checkbox input "true"
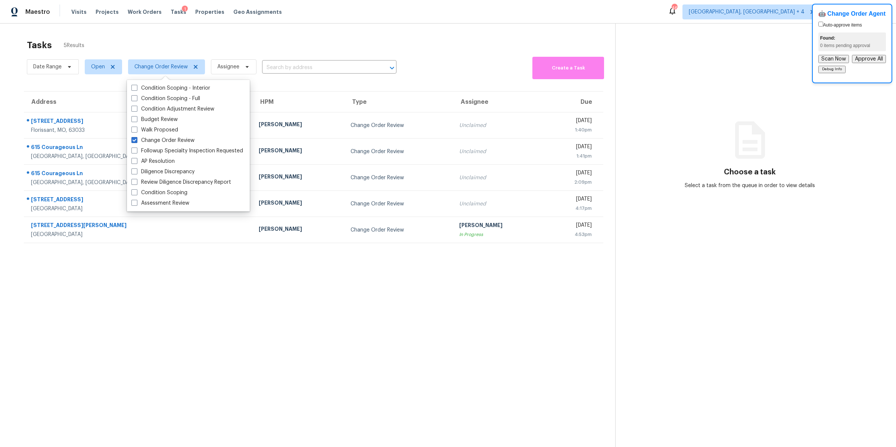
click at [17, 143] on div "Address HPM Type Assignee Due [STREET_ADDRESS][PERSON_NAME] [PERSON_NAME] Chang…" at bounding box center [314, 167] width 604 height 152
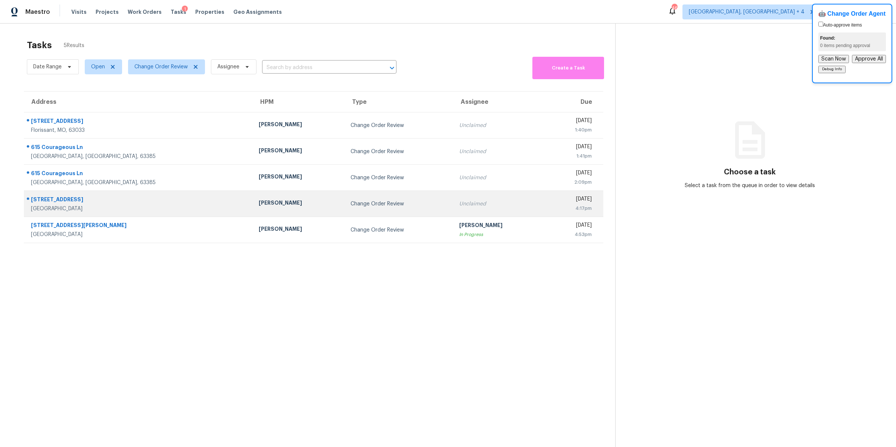
click at [359, 198] on td "Change Order Review" at bounding box center [399, 204] width 109 height 26
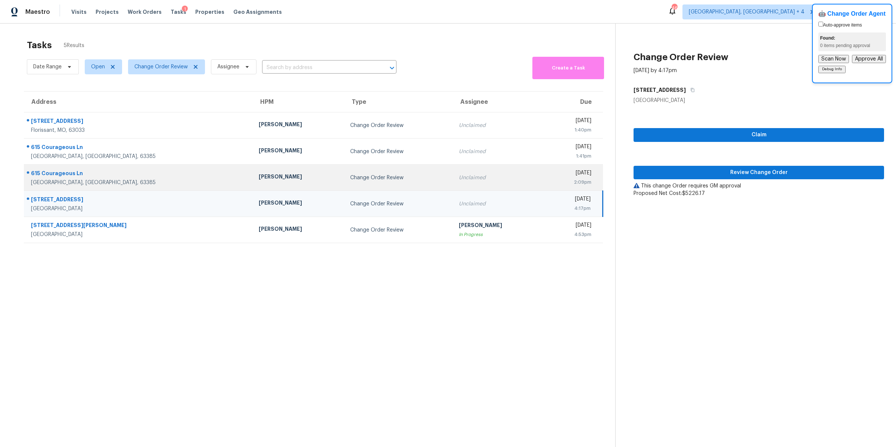
click at [361, 182] on td "Change Order Review" at bounding box center [398, 178] width 109 height 26
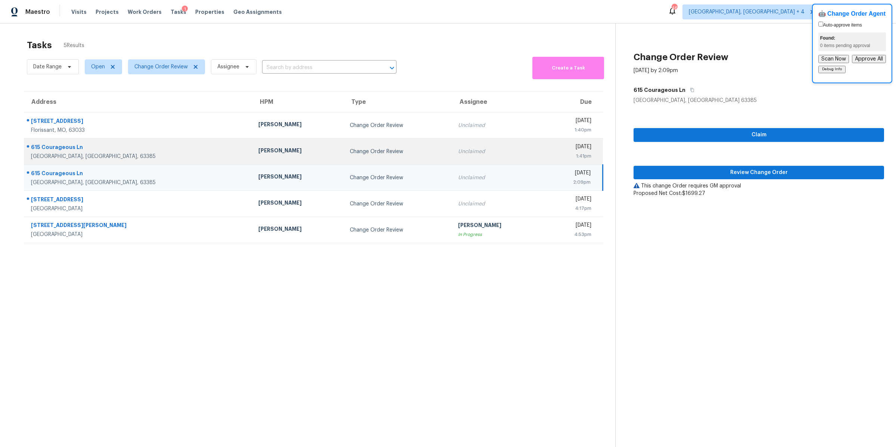
click at [364, 146] on td "Change Order Review" at bounding box center [398, 152] width 108 height 26
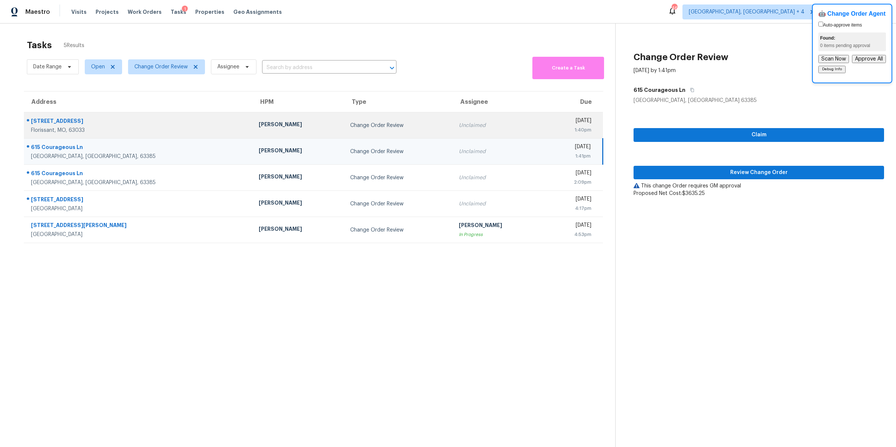
click at [365, 124] on div "Change Order Review" at bounding box center [398, 125] width 97 height 7
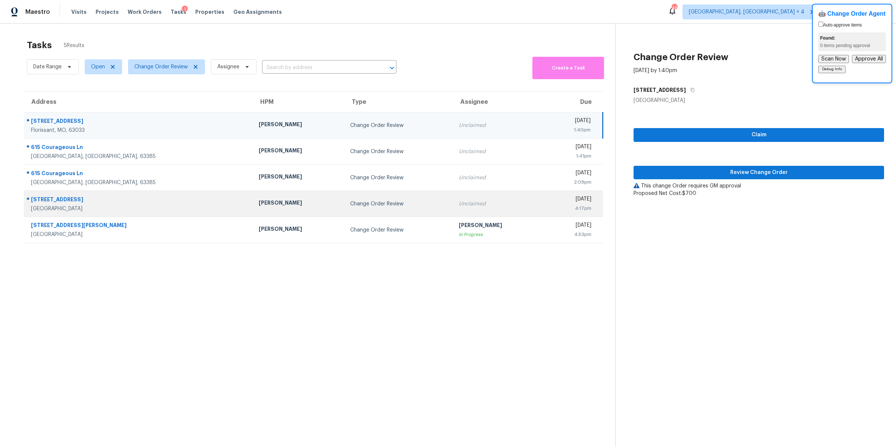
click at [368, 199] on td "Change Order Review" at bounding box center [398, 204] width 109 height 26
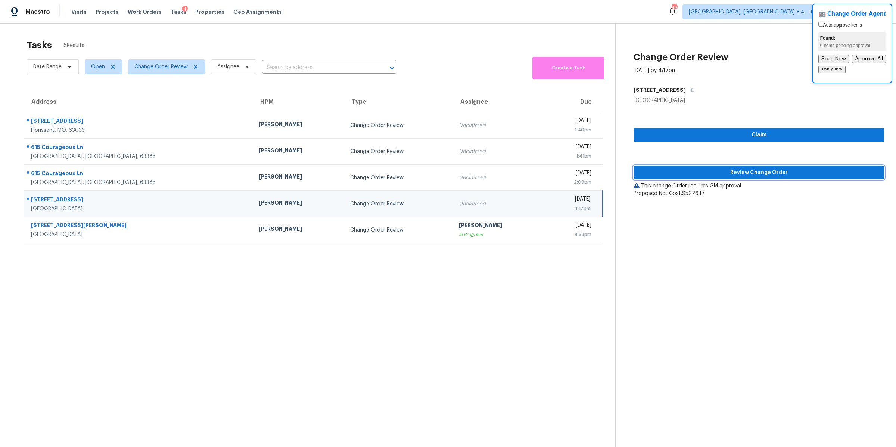
click at [689, 168] on span "Review Change Order" at bounding box center [759, 172] width 239 height 9
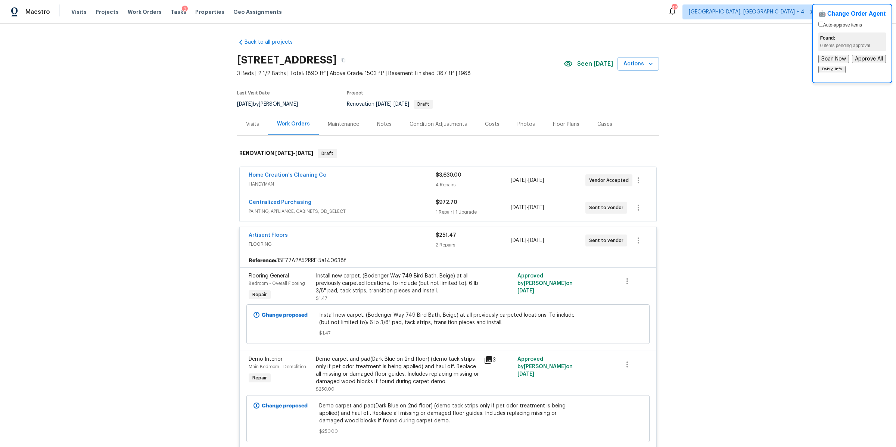
click at [477, 210] on div "1 Repair | 1 Upgrade" at bounding box center [473, 211] width 75 height 7
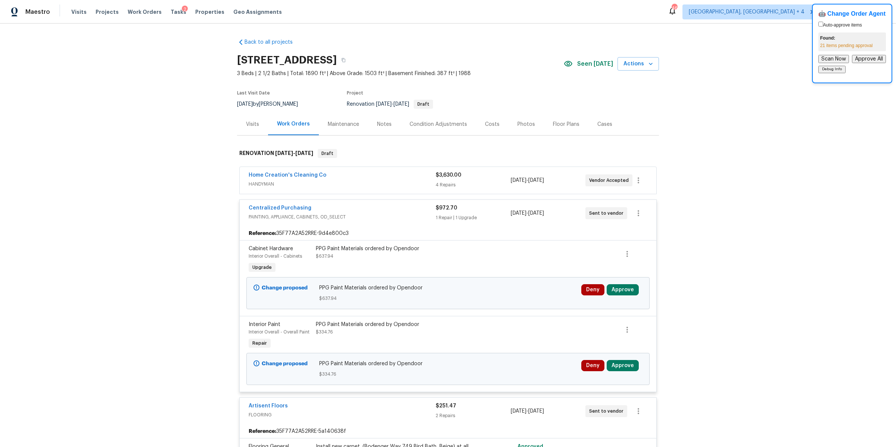
click at [481, 183] on div "4 Repairs" at bounding box center [473, 184] width 75 height 7
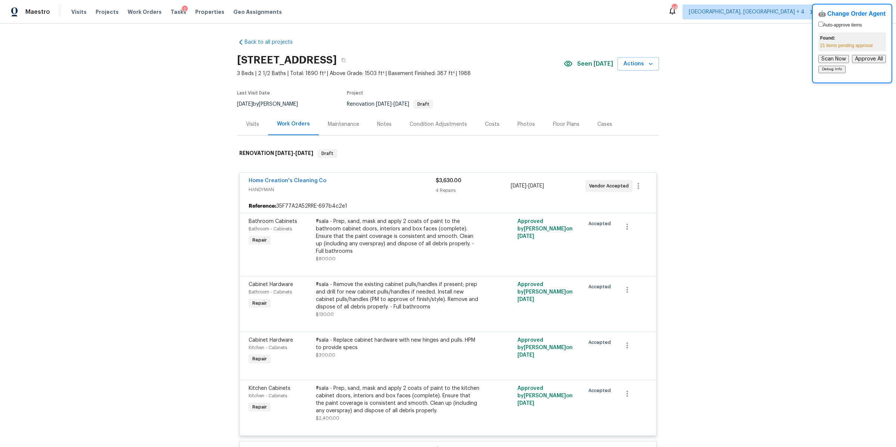
click at [496, 179] on div "$3,630.00" at bounding box center [473, 180] width 75 height 7
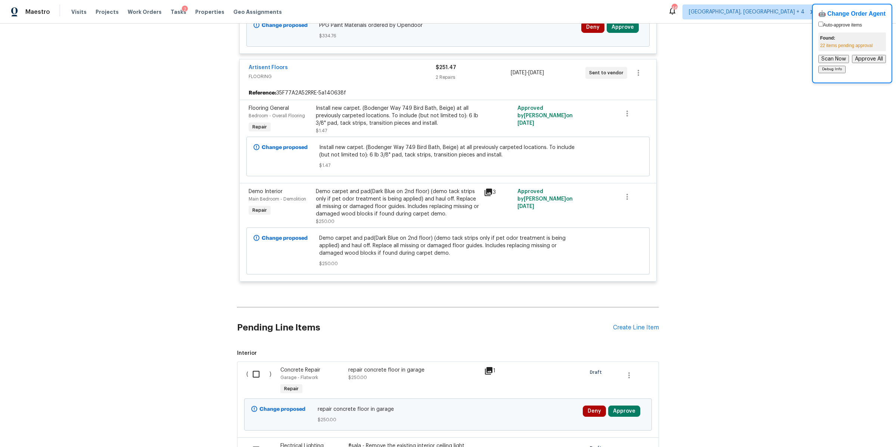
scroll to position [344, 0]
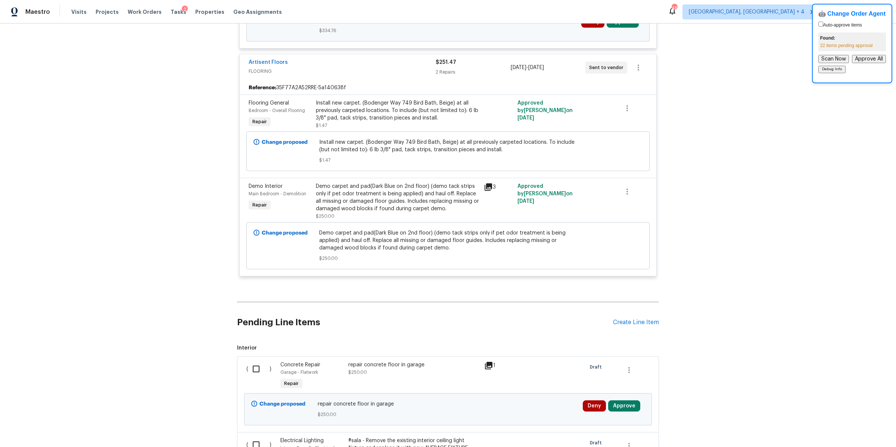
click at [483, 68] on div "2 Repairs" at bounding box center [473, 71] width 75 height 7
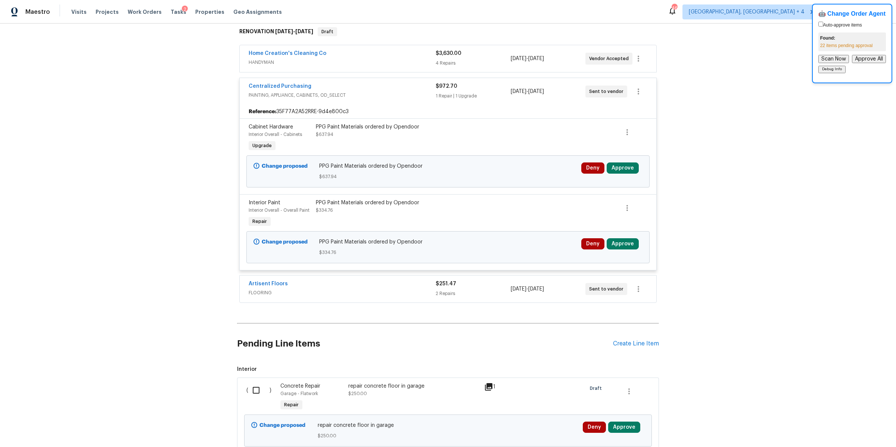
scroll to position [105, 0]
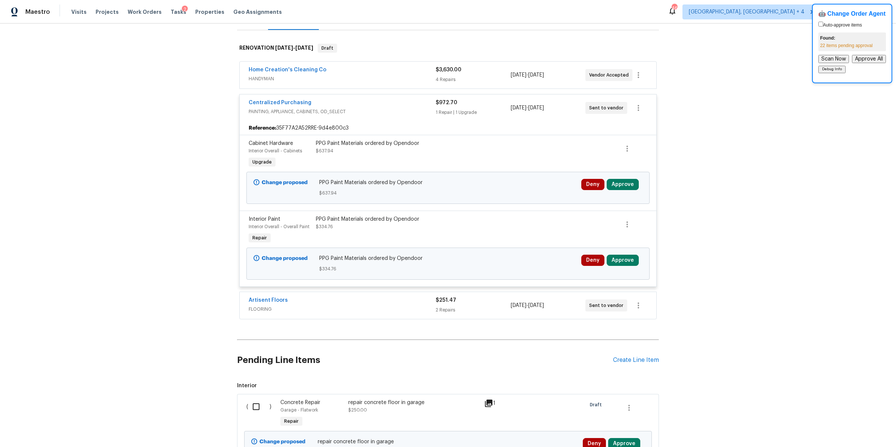
click at [162, 139] on div "Back to all projects [STREET_ADDRESS] 3 Beds | 2 1/2 Baths | Total: 1890 ft² | …" at bounding box center [448, 236] width 896 height 424
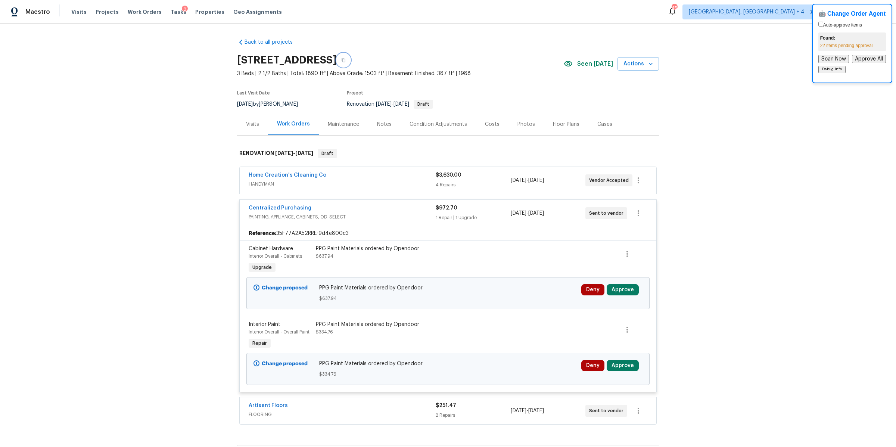
click at [346, 60] on icon "button" at bounding box center [343, 60] width 4 height 4
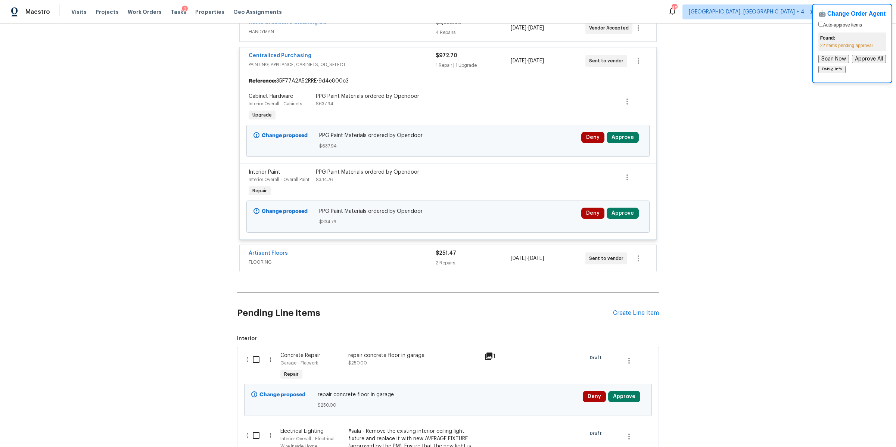
scroll to position [169, 0]
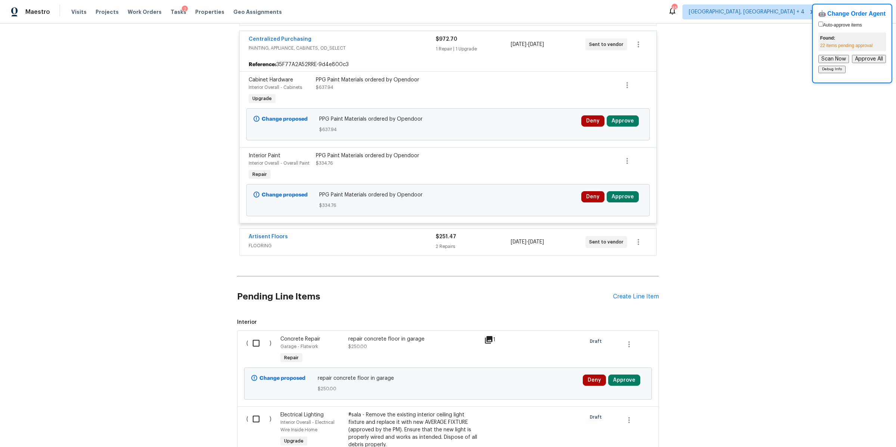
click at [380, 242] on span "FLOORING" at bounding box center [342, 245] width 187 height 7
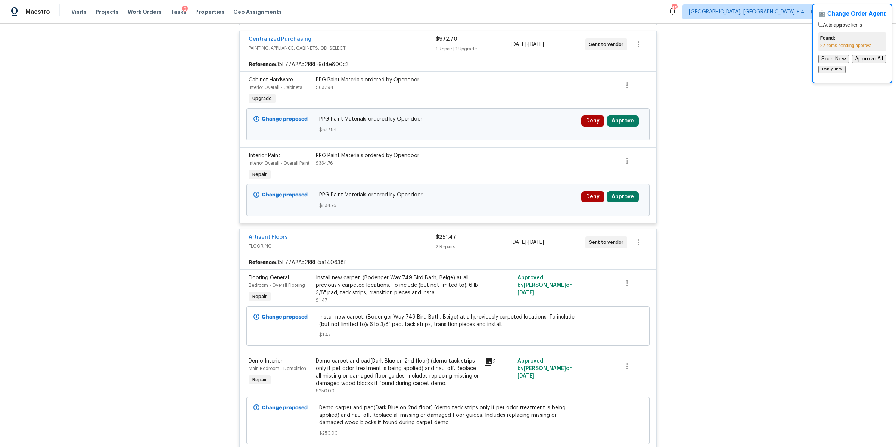
click at [380, 242] on span "FLOORING" at bounding box center [342, 245] width 187 height 7
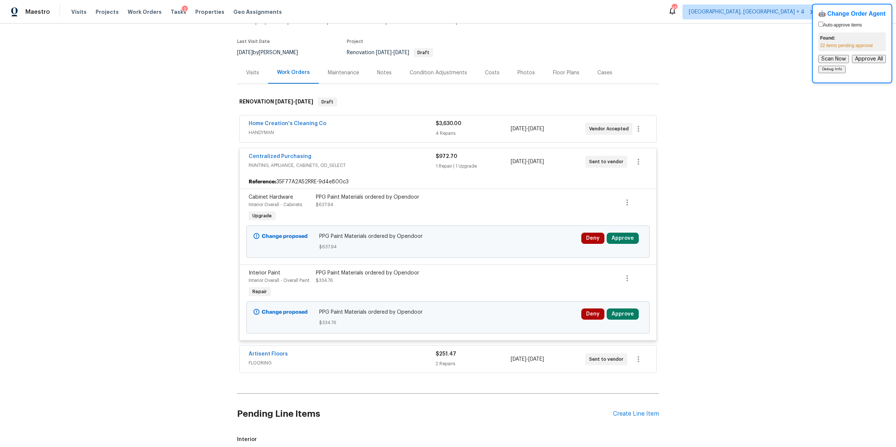
scroll to position [45, 0]
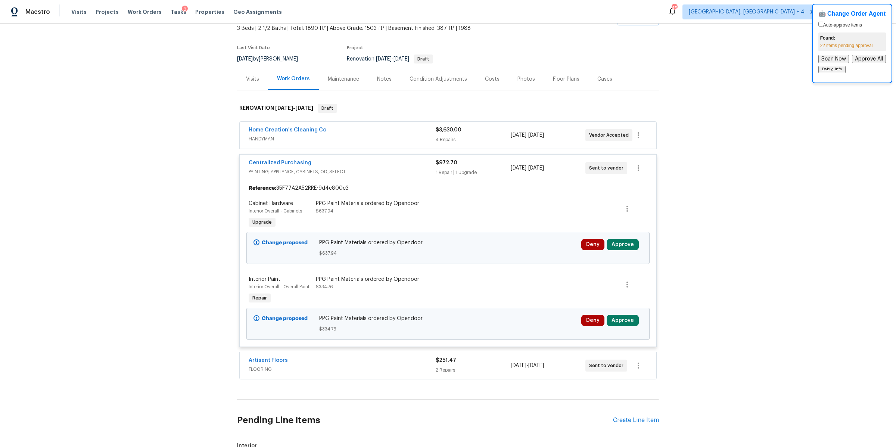
click at [399, 134] on div "Home Creation's Cleaning Co" at bounding box center [342, 130] width 187 height 9
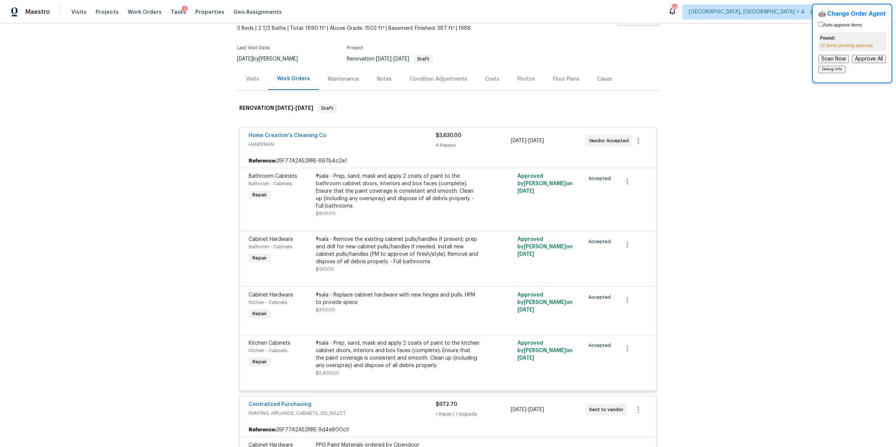
click at [399, 134] on div "Home Creation's Cleaning Co" at bounding box center [342, 136] width 187 height 9
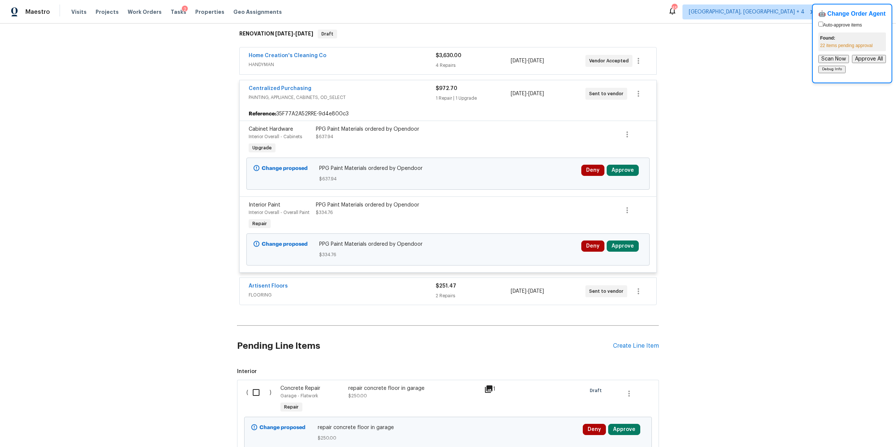
scroll to position [0, 0]
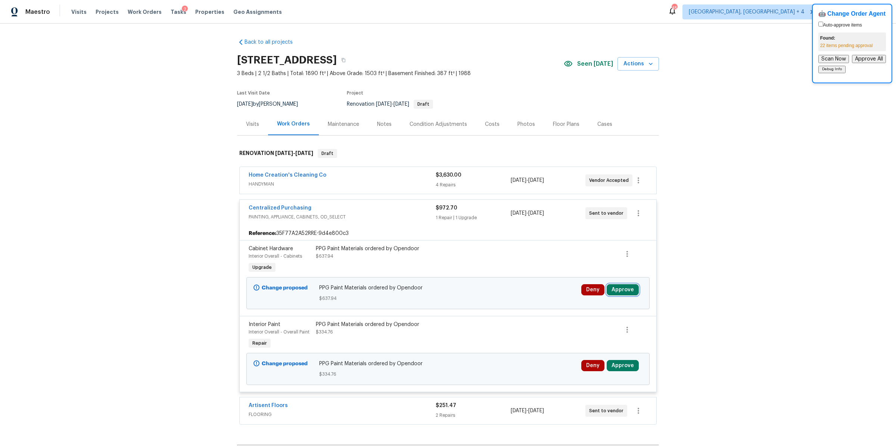
click at [620, 289] on button "Approve" at bounding box center [623, 289] width 32 height 11
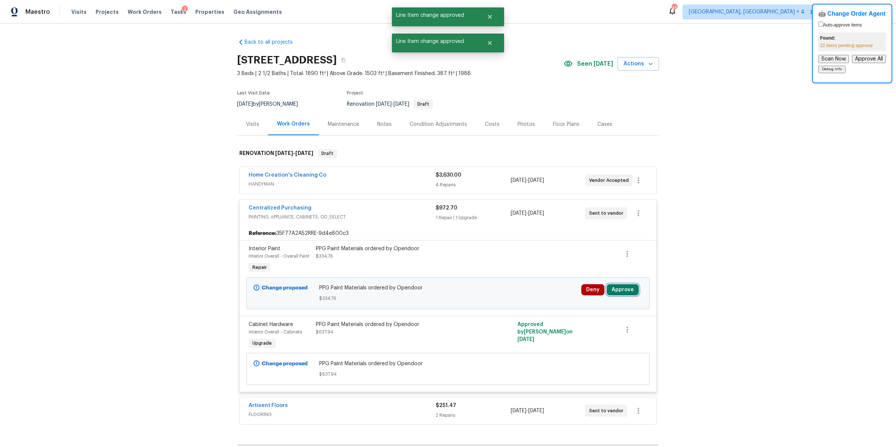
click at [620, 289] on button "Approve" at bounding box center [623, 289] width 32 height 11
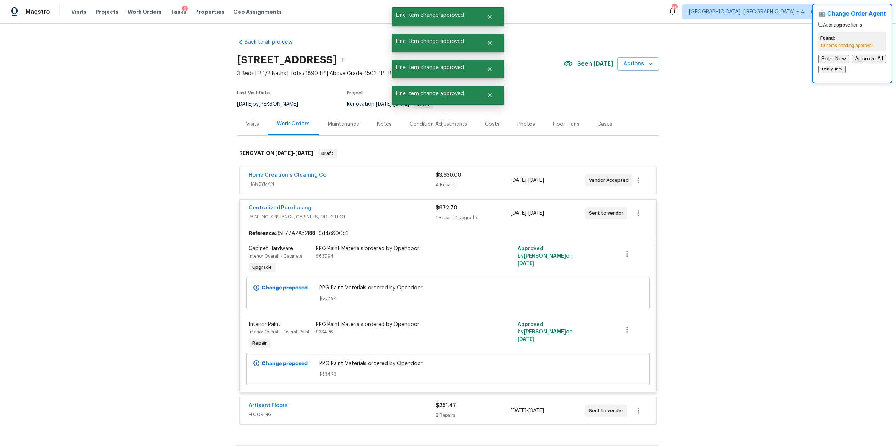
click at [405, 205] on div "Centralized Purchasing" at bounding box center [342, 208] width 187 height 9
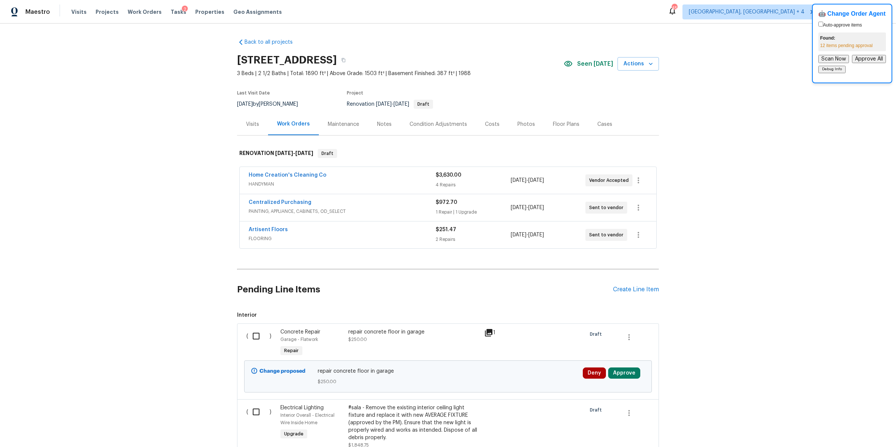
click at [140, 217] on div "Back to all projects [STREET_ADDRESS] 3 Beds | 2 1/2 Baths | Total: 1890 ft² | …" at bounding box center [448, 236] width 896 height 424
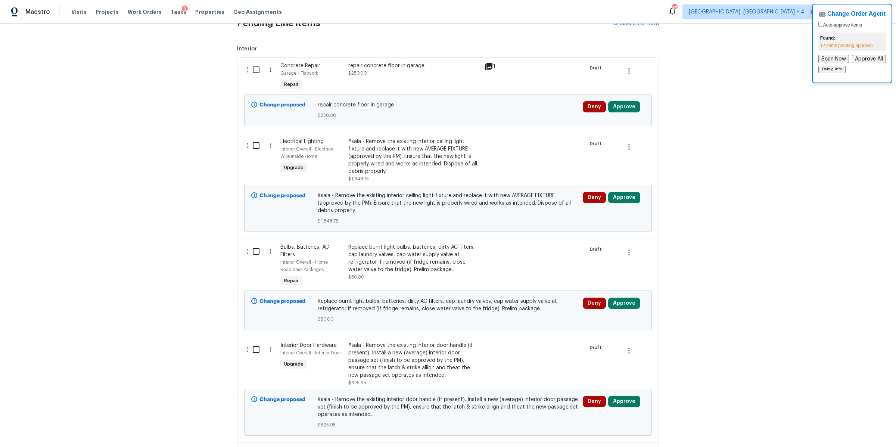
scroll to position [266, 0]
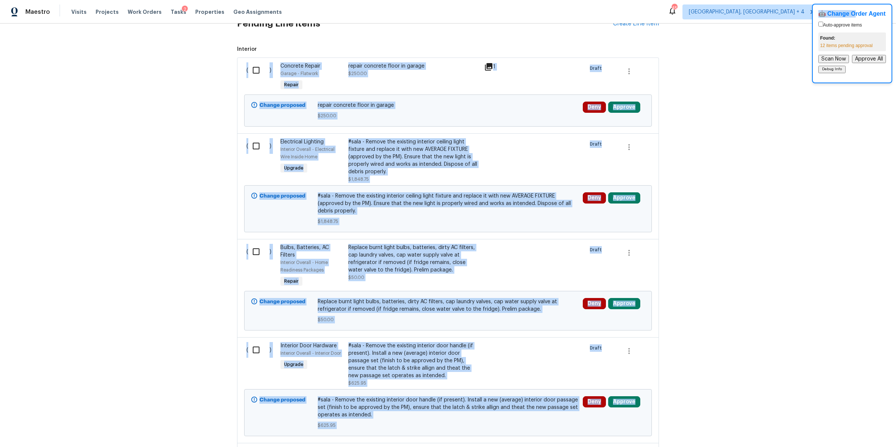
drag, startPoint x: 853, startPoint y: 10, endPoint x: 751, endPoint y: 44, distance: 106.9
click at [751, 45] on body "Maestro Visits Projects Work Orders Tasks 2 Properties Geo Assignments 45 [GEOG…" at bounding box center [448, 223] width 896 height 447
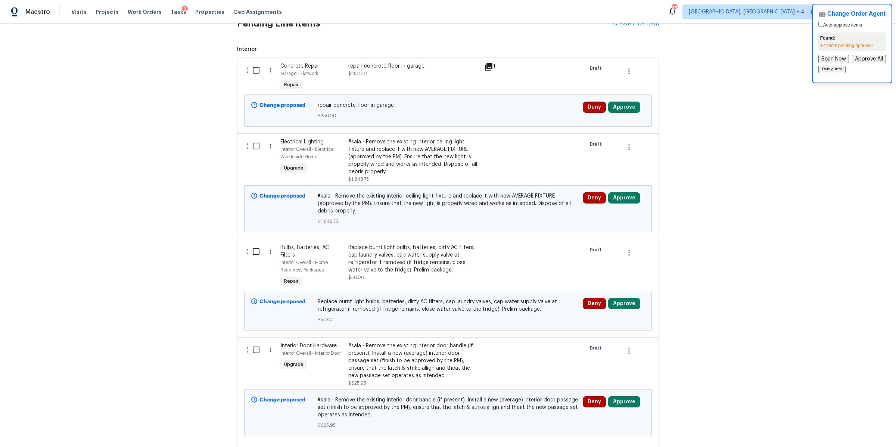
click at [751, 44] on div "Back to all projects [STREET_ADDRESS] 3 Beds | 2 1/2 Baths | Total: 1890 ft² | …" at bounding box center [448, 236] width 896 height 424
click at [781, 89] on div "Back to all projects [STREET_ADDRESS] 3 Beds | 2 1/2 Baths | Total: 1890 ft² | …" at bounding box center [448, 236] width 896 height 424
